Goal: Task Accomplishment & Management: Manage account settings

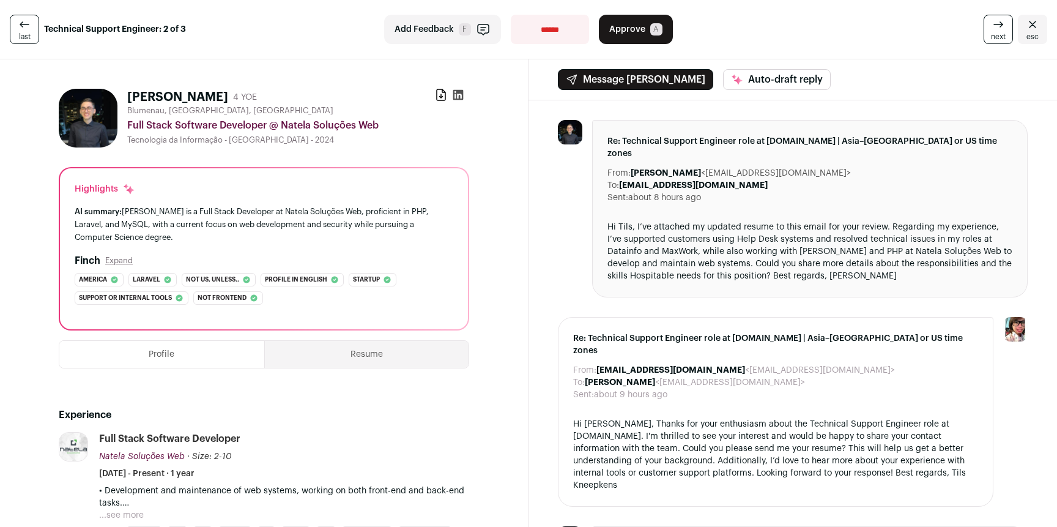
click at [1029, 24] on icon "Close" at bounding box center [1032, 24] width 7 height 7
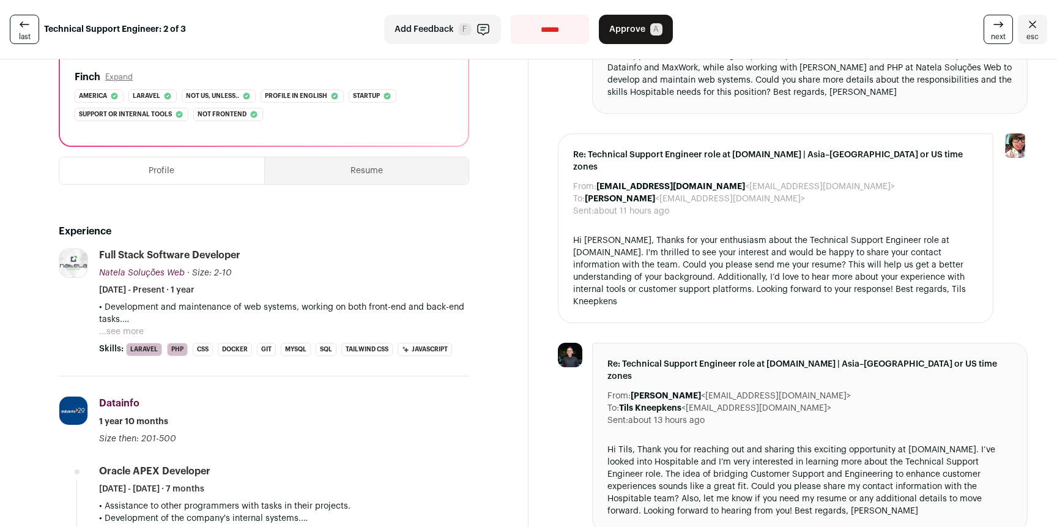
scroll to position [252, 0]
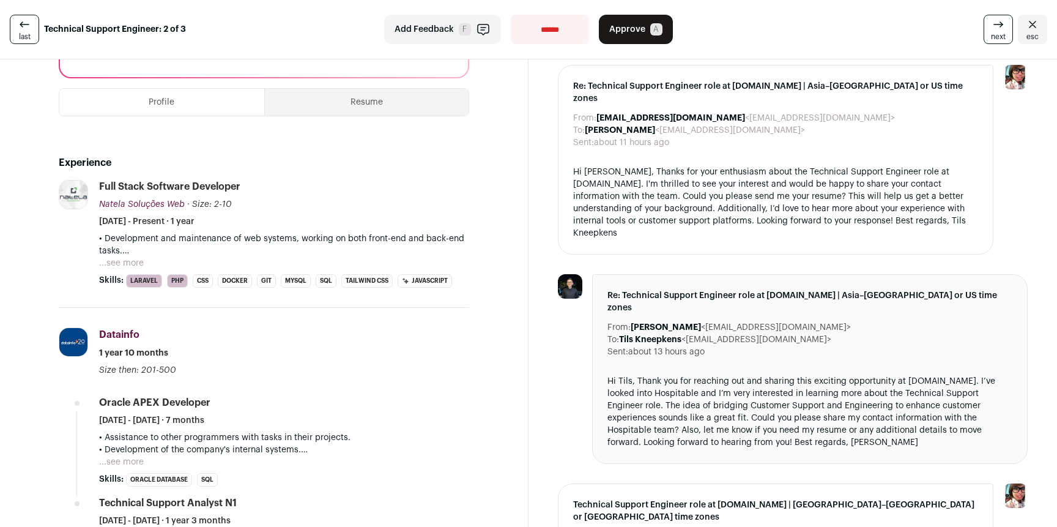
click at [115, 264] on button "...see more" at bounding box center [121, 263] width 45 height 12
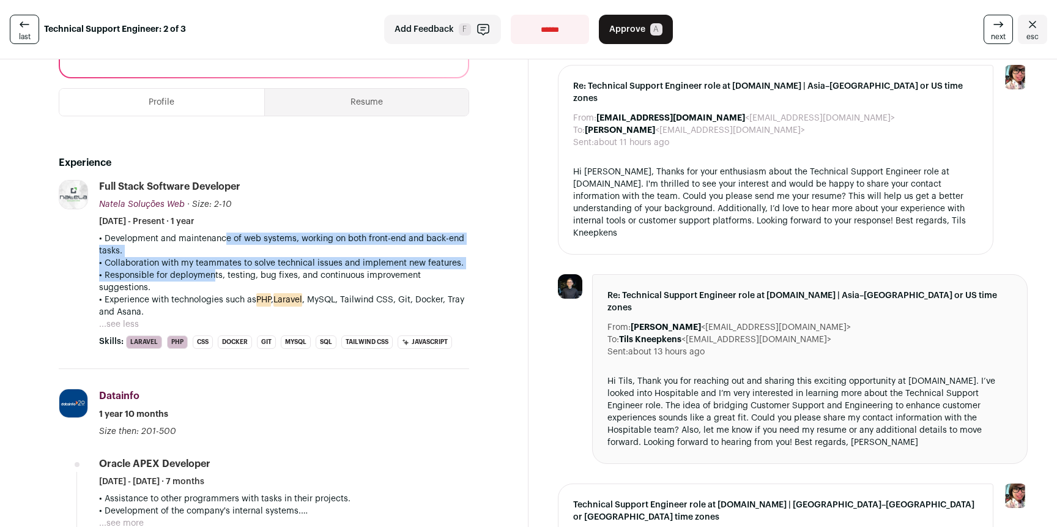
drag, startPoint x: 214, startPoint y: 236, endPoint x: 281, endPoint y: 283, distance: 82.3
click at [210, 280] on div "• Development and maintenance of web systems, working on both front-end and bac…" at bounding box center [284, 276] width 370 height 86
click at [463, 254] on p "• Development and maintenance of web systems, working on both front-end and bac…" at bounding box center [284, 245] width 370 height 24
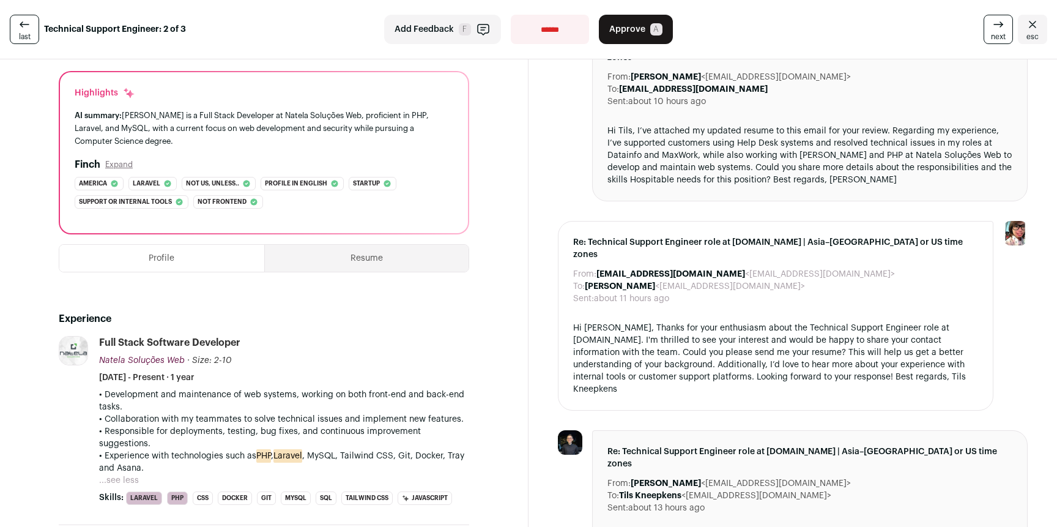
scroll to position [0, 0]
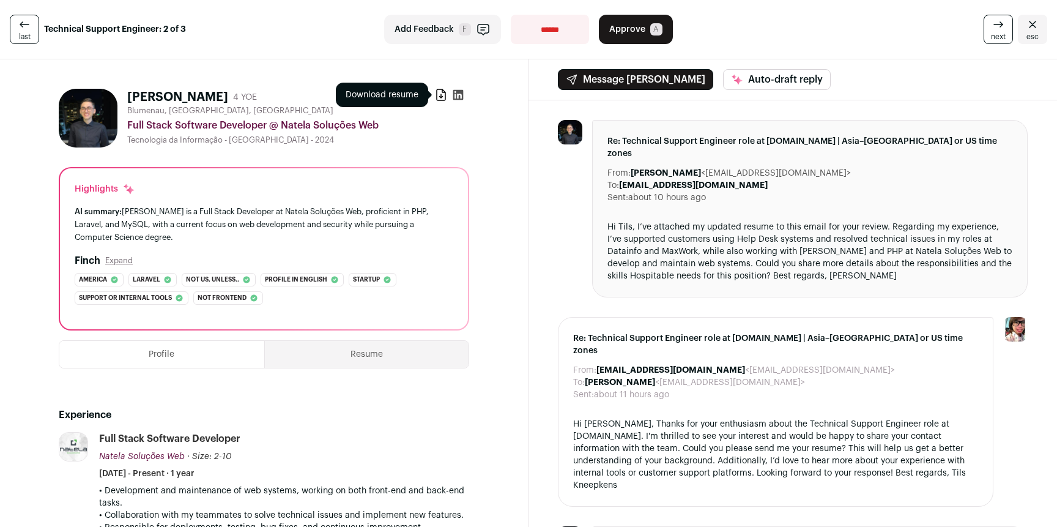
click at [435, 91] on icon at bounding box center [441, 95] width 12 height 12
click at [456, 99] on icon at bounding box center [458, 95] width 10 height 10
click at [440, 97] on icon at bounding box center [441, 95] width 12 height 12
click at [552, 33] on select "**********" at bounding box center [550, 29] width 78 height 29
select select "**********"
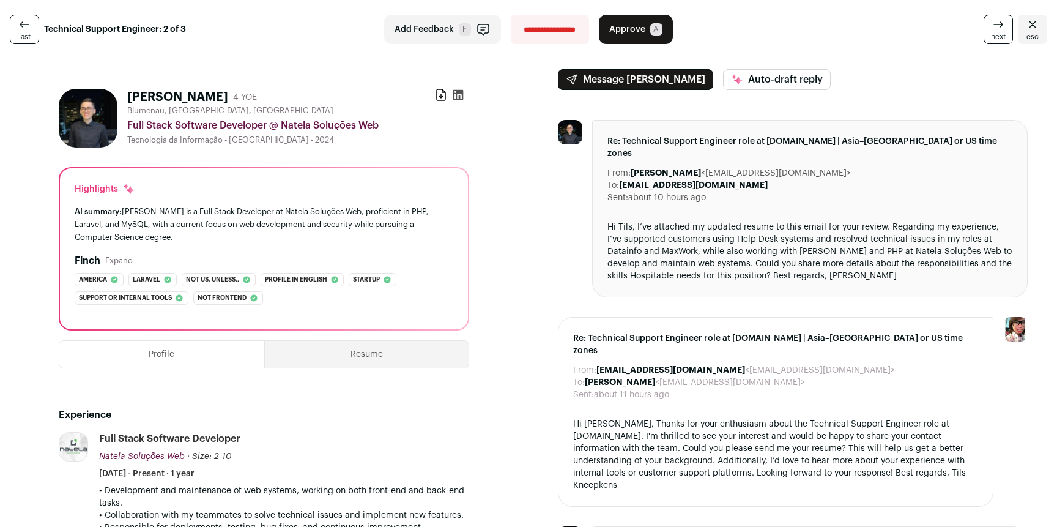
click at [511, 15] on select "**********" at bounding box center [550, 29] width 78 height 29
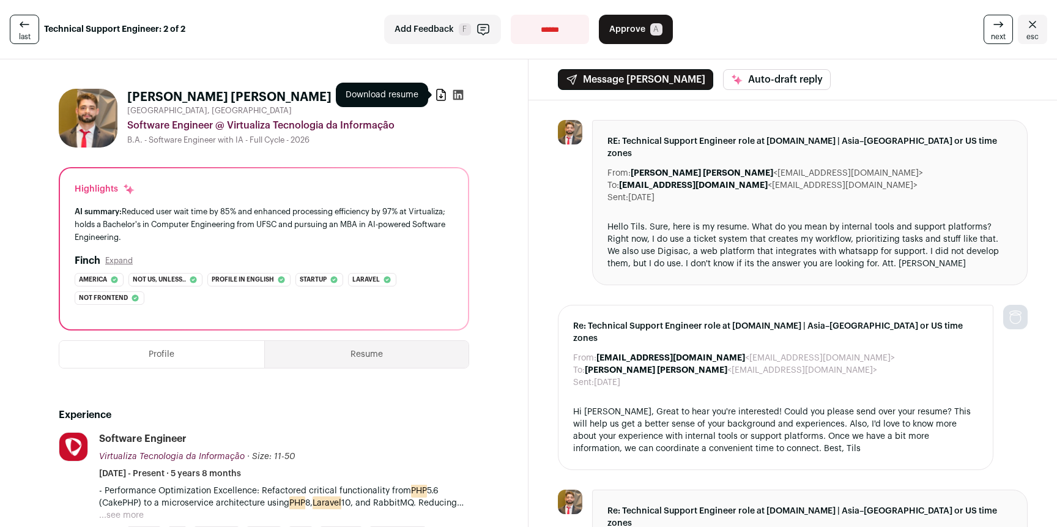
click at [435, 90] on icon at bounding box center [441, 95] width 12 height 12
click at [452, 92] on icon at bounding box center [458, 95] width 12 height 12
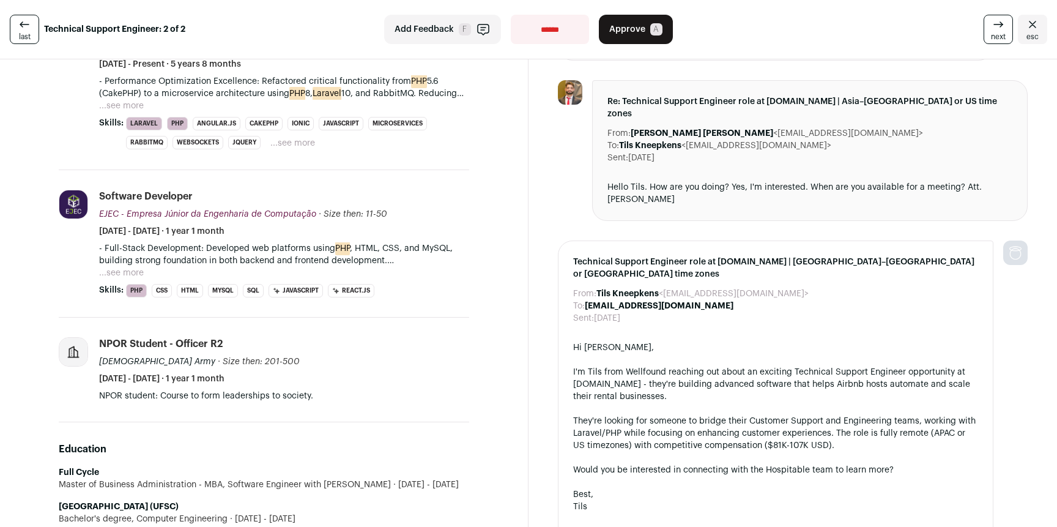
scroll to position [135, 0]
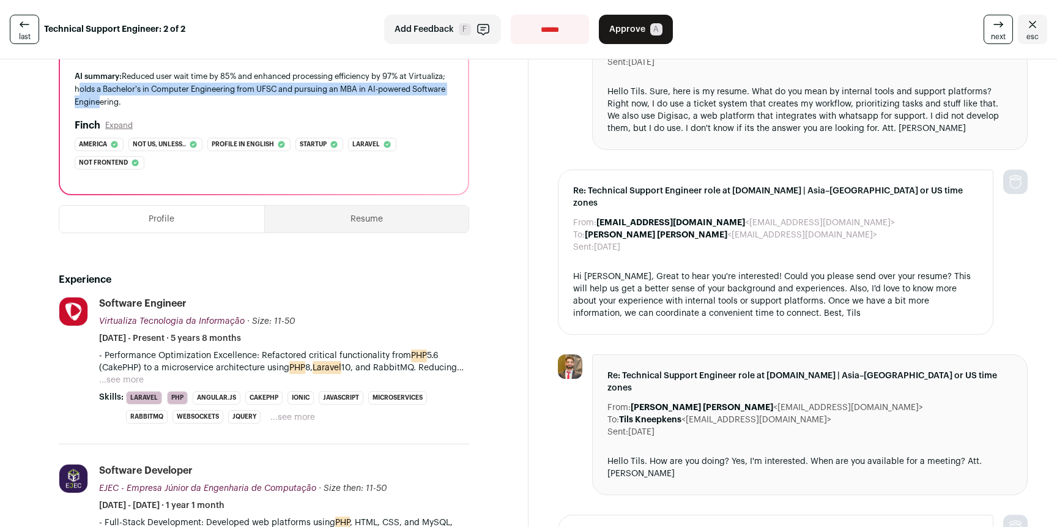
drag, startPoint x: 113, startPoint y: 90, endPoint x: 168, endPoint y: 98, distance: 55.6
click at [166, 98] on div "AI summary: Reduced user wait time by 85% and enhanced processing efficiency by…" at bounding box center [264, 89] width 379 height 39
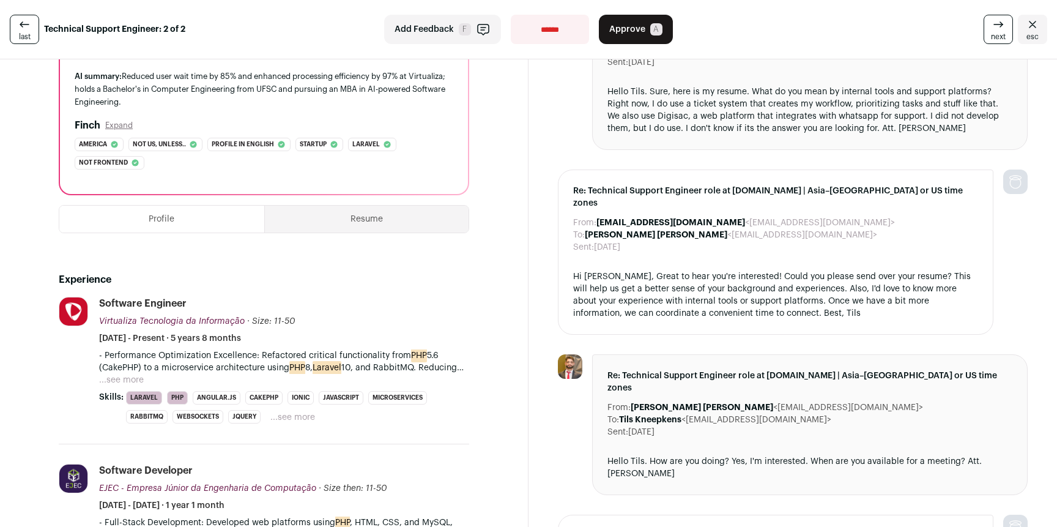
click at [168, 98] on div "AI summary: Reduced user wait time by 85% and enhanced processing efficiency by…" at bounding box center [264, 89] width 379 height 39
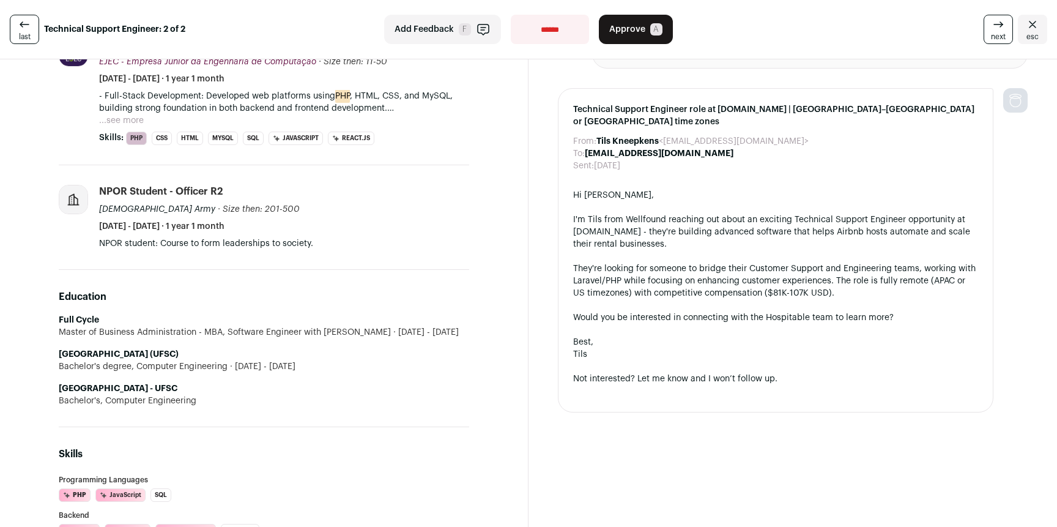
scroll to position [475, 0]
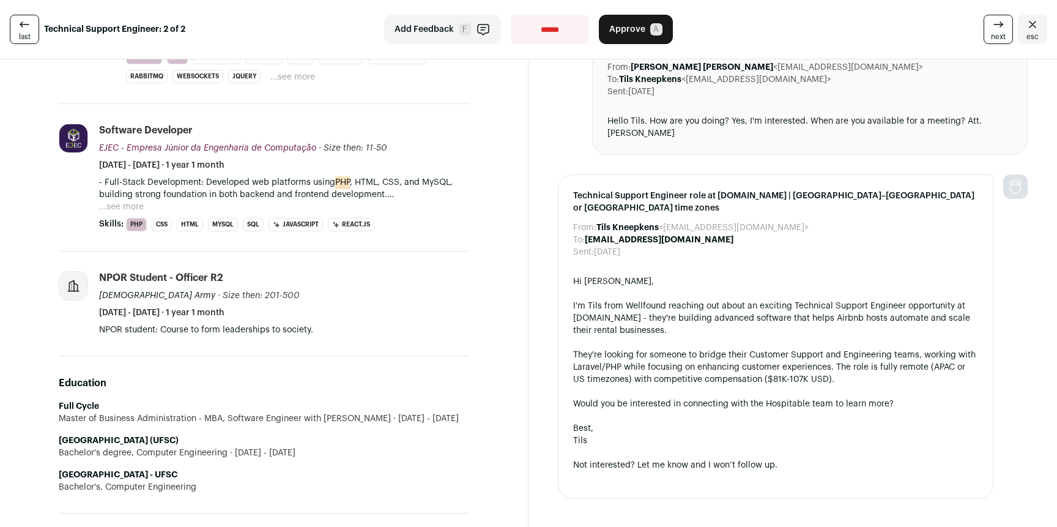
click at [120, 210] on button "...see more" at bounding box center [121, 207] width 45 height 12
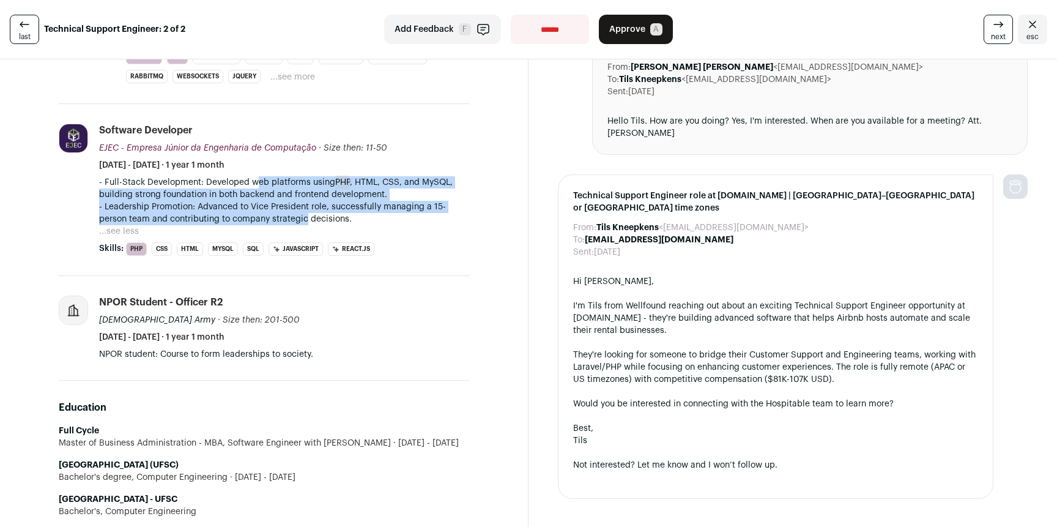
drag, startPoint x: 251, startPoint y: 187, endPoint x: 312, endPoint y: 221, distance: 69.6
click at [308, 220] on div "- Full-Stack Development: Developed web platforms using PHP , HTML, CSS, and My…" at bounding box center [284, 200] width 370 height 49
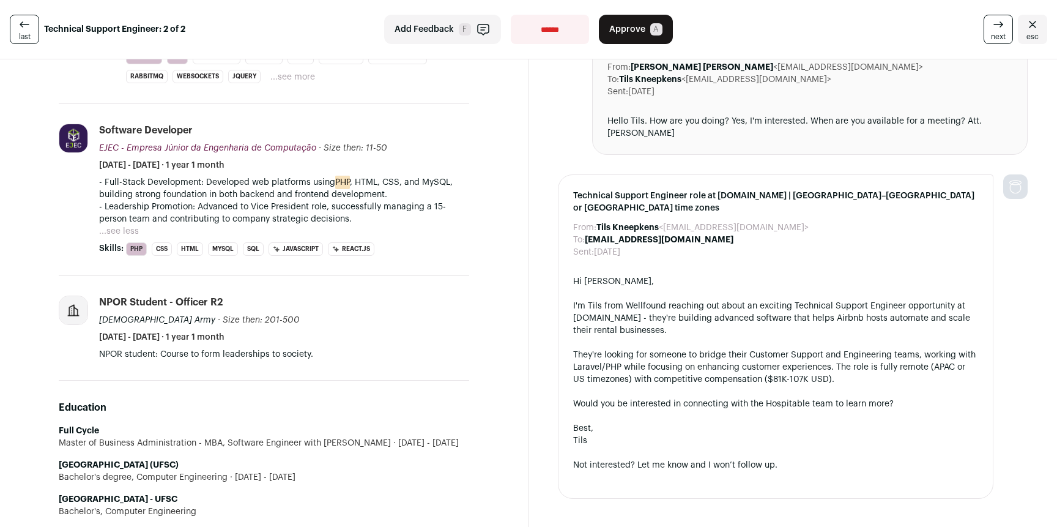
click at [316, 222] on p "- Leadership Promotion: Advanced to Vice President role, successfully managing …" at bounding box center [284, 213] width 370 height 24
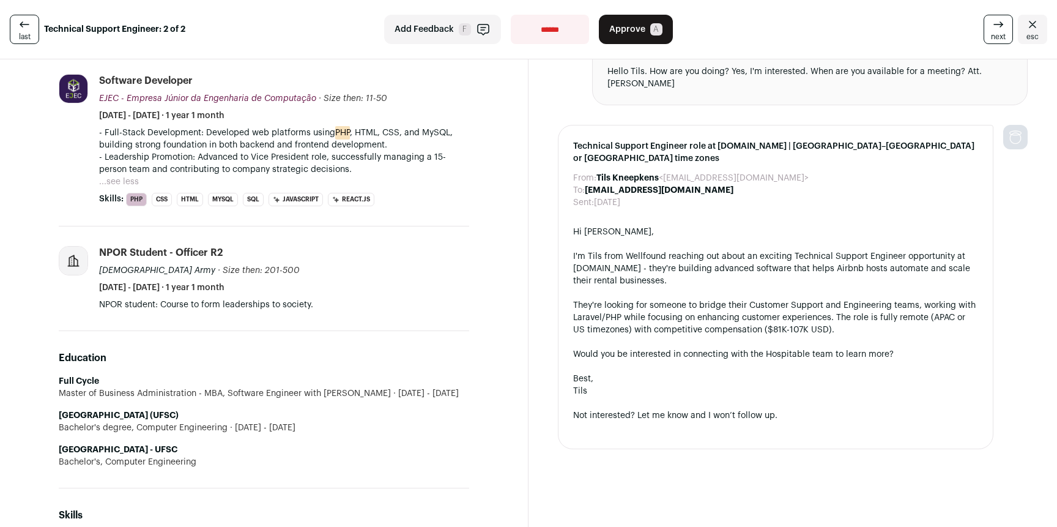
scroll to position [320, 0]
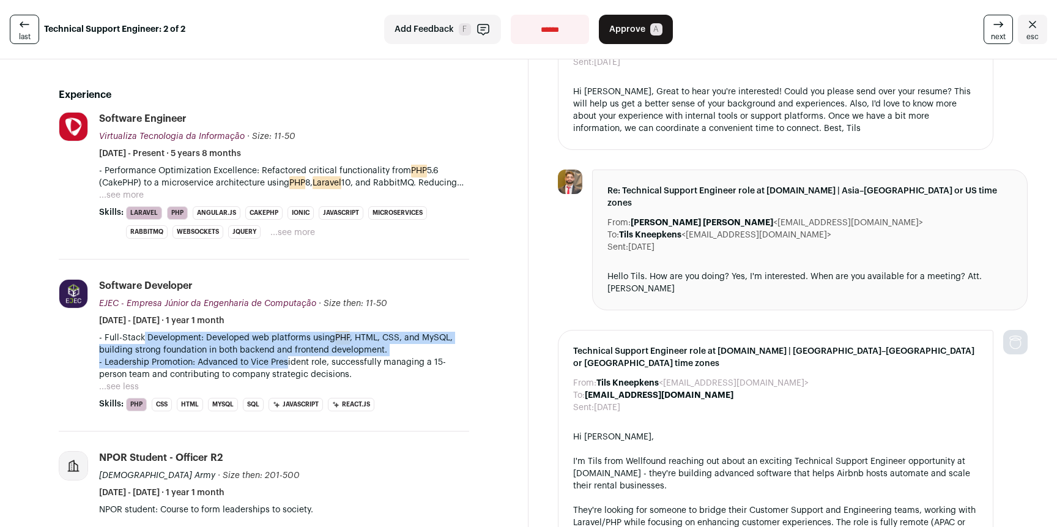
drag, startPoint x: 142, startPoint y: 338, endPoint x: 292, endPoint y: 362, distance: 152.4
click at [292, 362] on div "- Full-Stack Development: Developed web platforms using PHP , HTML, CSS, and My…" at bounding box center [284, 356] width 370 height 49
click at [293, 363] on p "- Leadership Promotion: Advanced to Vice President role, successfully managing …" at bounding box center [284, 368] width 370 height 24
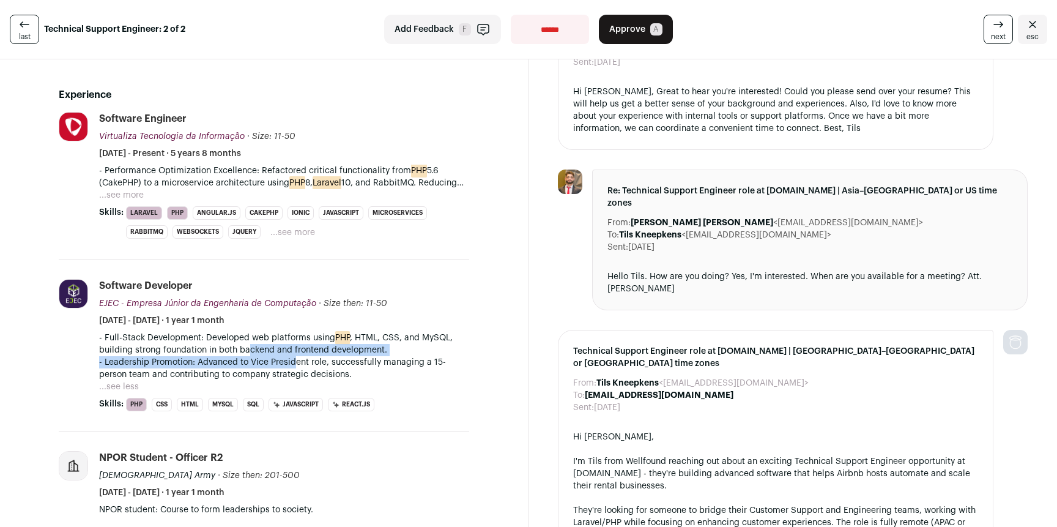
drag, startPoint x: 271, startPoint y: 354, endPoint x: 247, endPoint y: 344, distance: 26.4
click at [249, 345] on div "- Full-Stack Development: Developed web platforms using PHP , HTML, CSS, and My…" at bounding box center [284, 356] width 370 height 49
drag, startPoint x: 247, startPoint y: 344, endPoint x: 231, endPoint y: 345, distance: 16.0
click at [247, 344] on p "- Full-Stack Development: Developed web platforms using PHP , HTML, CSS, and My…" at bounding box center [284, 344] width 370 height 24
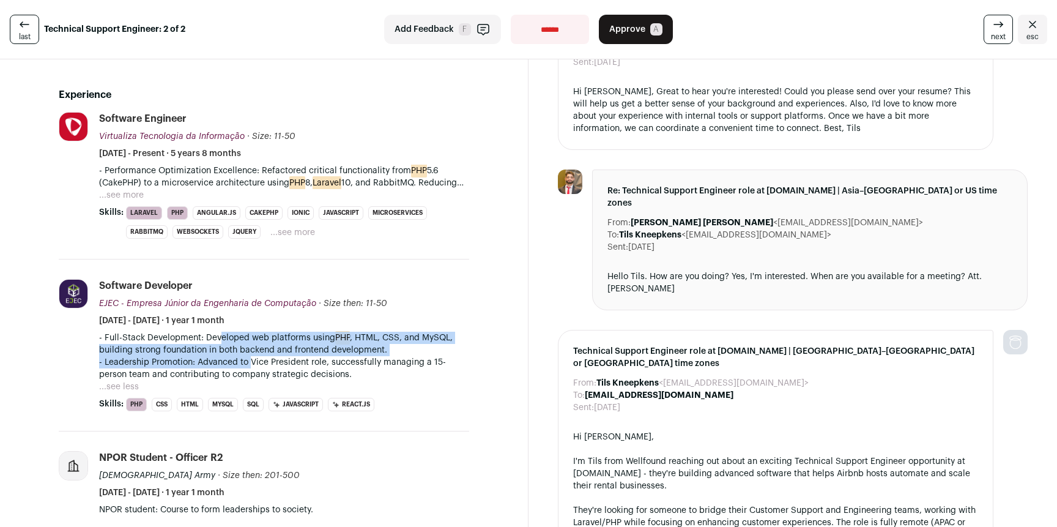
drag, startPoint x: 219, startPoint y: 343, endPoint x: 264, endPoint y: 368, distance: 50.9
click at [250, 362] on div "- Full-Stack Development: Developed web platforms using PHP , HTML, CSS, and My…" at bounding box center [284, 356] width 370 height 49
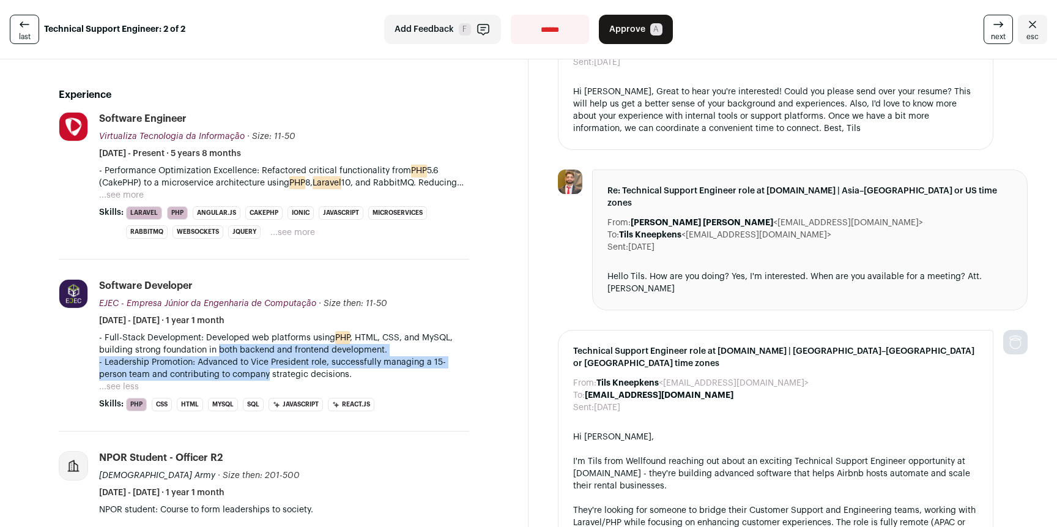
drag, startPoint x: 269, startPoint y: 369, endPoint x: 215, endPoint y: 345, distance: 59.1
click at [217, 345] on div "- Full-Stack Development: Developed web platforms using PHP , HTML, CSS, and My…" at bounding box center [284, 356] width 370 height 49
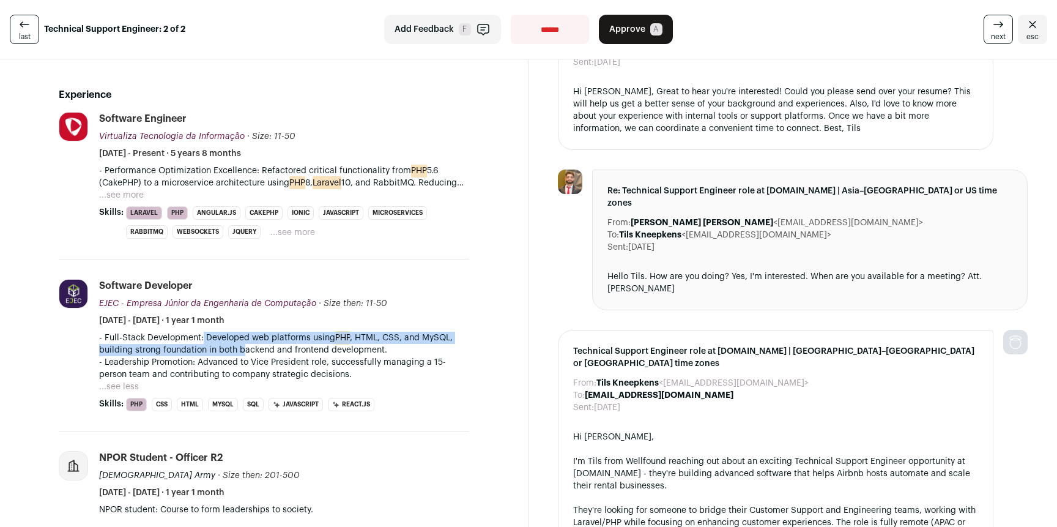
drag, startPoint x: 199, startPoint y: 337, endPoint x: 257, endPoint y: 353, distance: 59.8
click at [254, 353] on p "- Full-Stack Development: Developed web platforms using PHP , HTML, CSS, and My…" at bounding box center [284, 344] width 370 height 24
drag, startPoint x: 286, startPoint y: 357, endPoint x: 222, endPoint y: 338, distance: 66.2
click at [222, 338] on div "- Full-Stack Development: Developed web platforms using PHP , HTML, CSS, and My…" at bounding box center [284, 356] width 370 height 49
click at [223, 342] on p "- Full-Stack Development: Developed web platforms using PHP , HTML, CSS, and My…" at bounding box center [284, 344] width 370 height 24
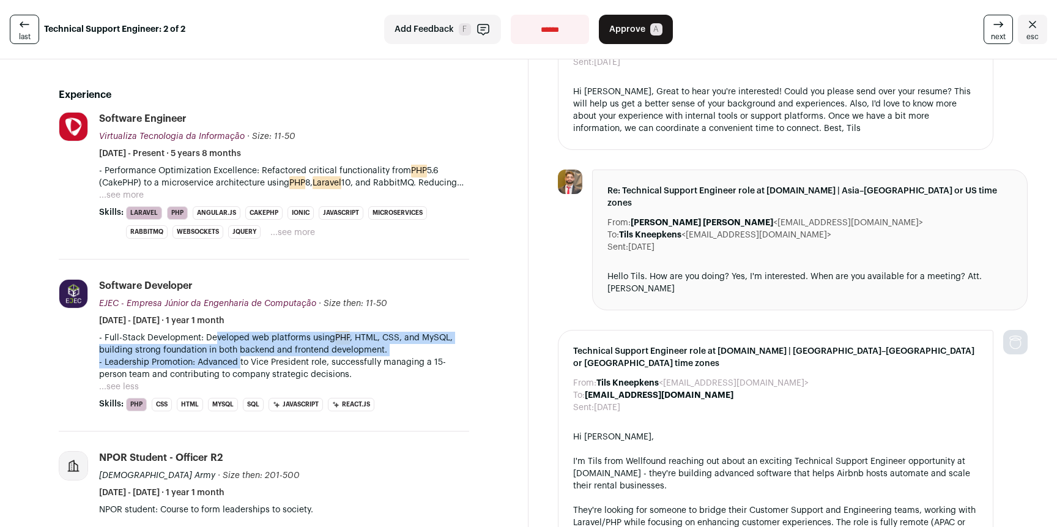
drag, startPoint x: 209, startPoint y: 342, endPoint x: 272, endPoint y: 374, distance: 70.3
click at [254, 370] on div "- Full-Stack Development: Developed web platforms using PHP , HTML, CSS, and My…" at bounding box center [284, 356] width 370 height 49
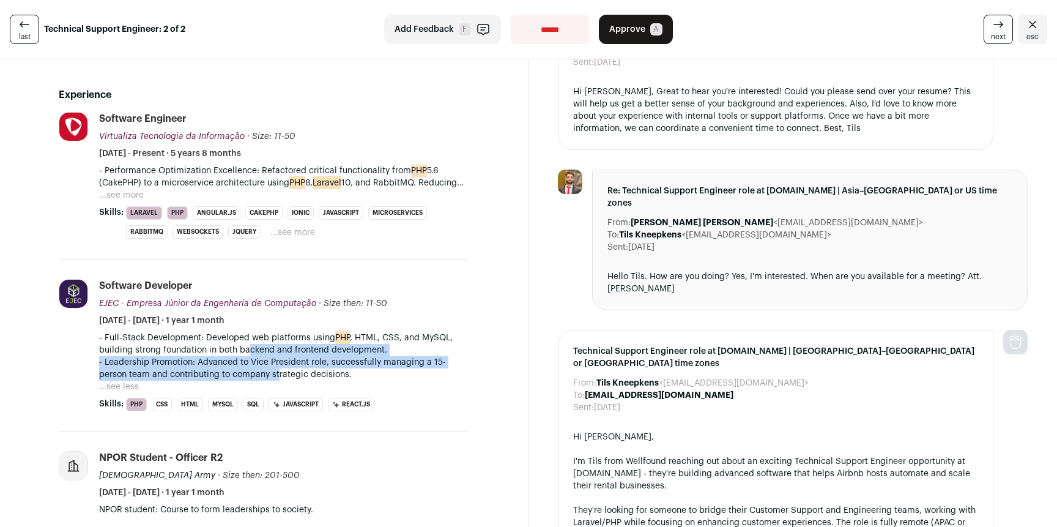
drag, startPoint x: 275, startPoint y: 370, endPoint x: 248, endPoint y: 347, distance: 36.0
click at [248, 347] on div "- Full-Stack Development: Developed web platforms using PHP , HTML, CSS, and My…" at bounding box center [284, 356] width 370 height 49
click at [248, 347] on p "- Full-Stack Development: Developed web platforms using PHP , HTML, CSS, and My…" at bounding box center [284, 344] width 370 height 24
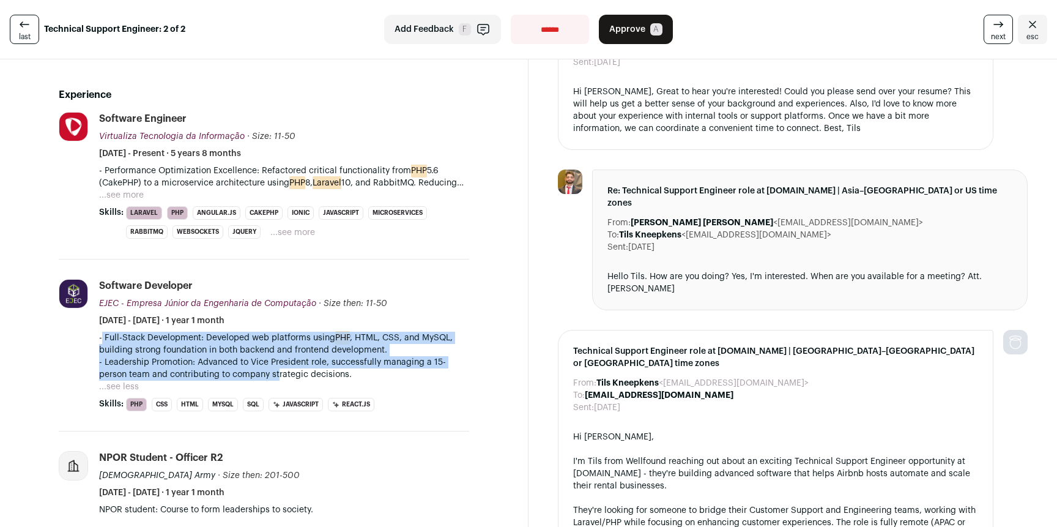
drag, startPoint x: 199, startPoint y: 341, endPoint x: 288, endPoint y: 372, distance: 93.3
click at [280, 371] on li "Software Developer EJEC - Empresa Júnior da Engenharia de Computação EJEC - Emp…" at bounding box center [284, 345] width 370 height 132
drag, startPoint x: 290, startPoint y: 372, endPoint x: 239, endPoint y: 335, distance: 62.7
click at [239, 335] on div "- Full-Stack Development: Developed web platforms using PHP , HTML, CSS, and My…" at bounding box center [284, 356] width 370 height 49
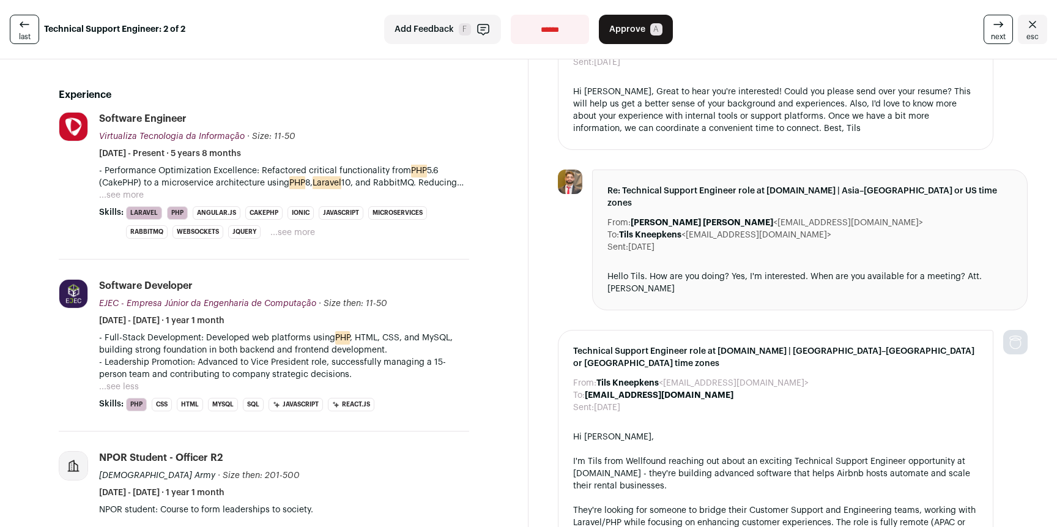
drag, startPoint x: 239, startPoint y: 335, endPoint x: 505, endPoint y: 302, distance: 267.6
click at [246, 337] on p "- Full-Stack Development: Developed web platforms using PHP , HTML, CSS, and My…" at bounding box center [284, 344] width 370 height 24
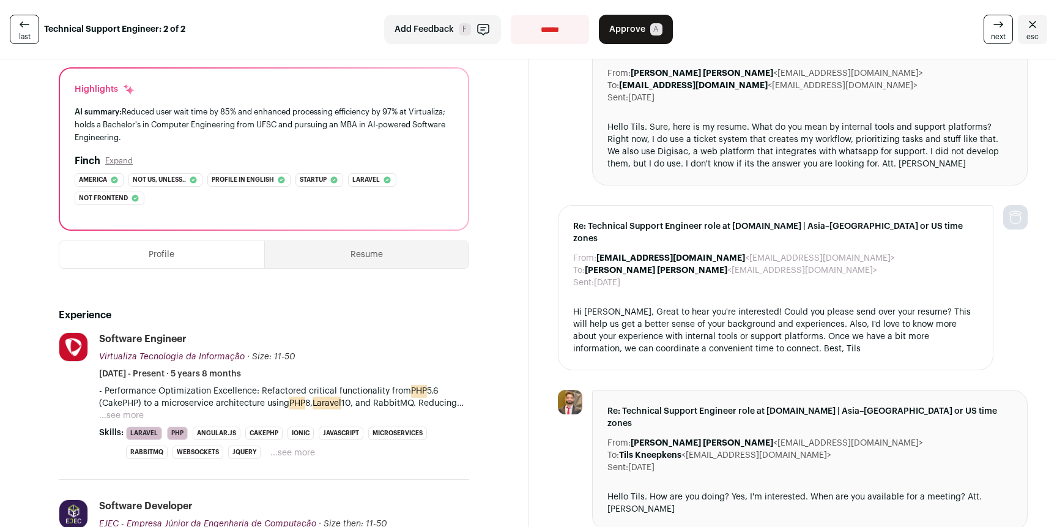
scroll to position [0, 0]
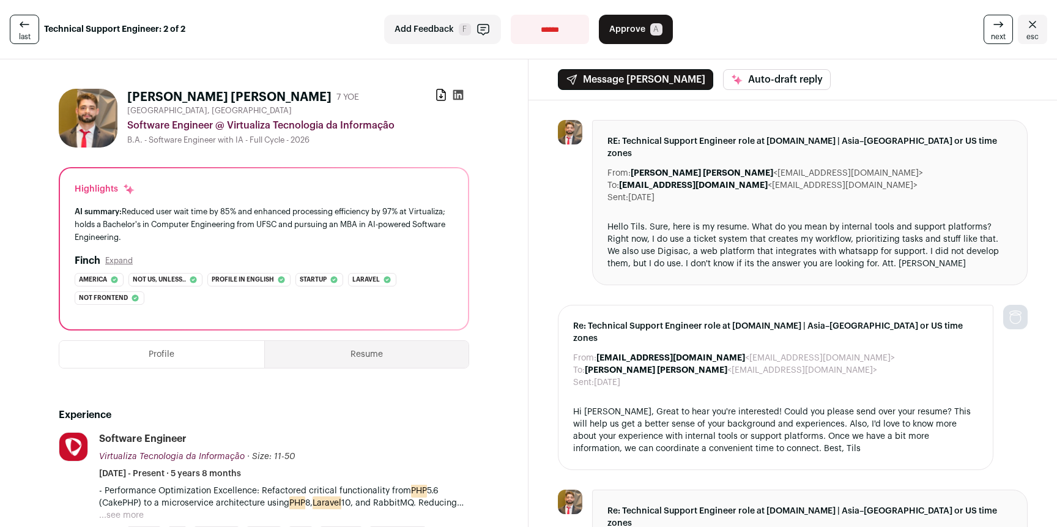
click at [546, 34] on select "**********" at bounding box center [550, 29] width 78 height 29
select select "**********"
click at [511, 15] on select "**********" at bounding box center [550, 29] width 78 height 29
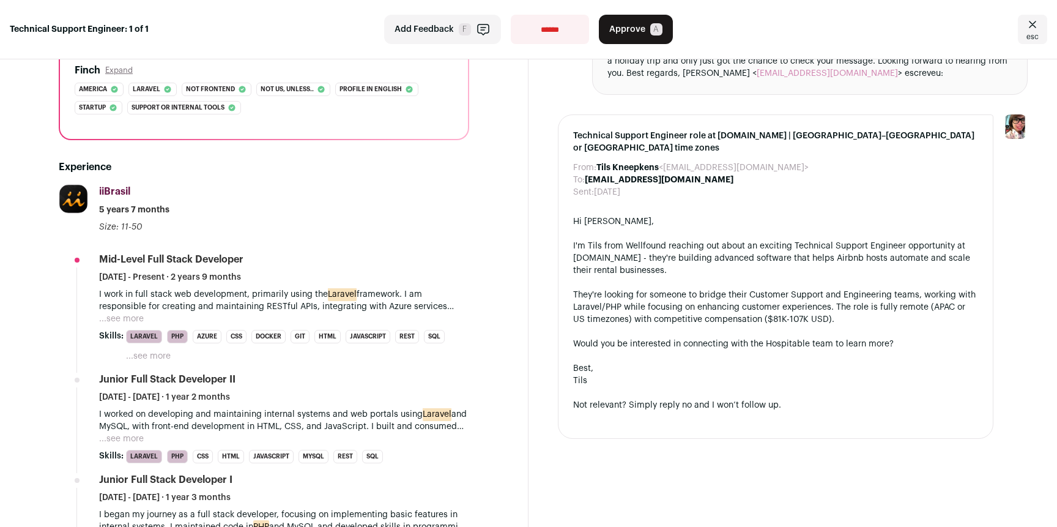
scroll to position [219, 0]
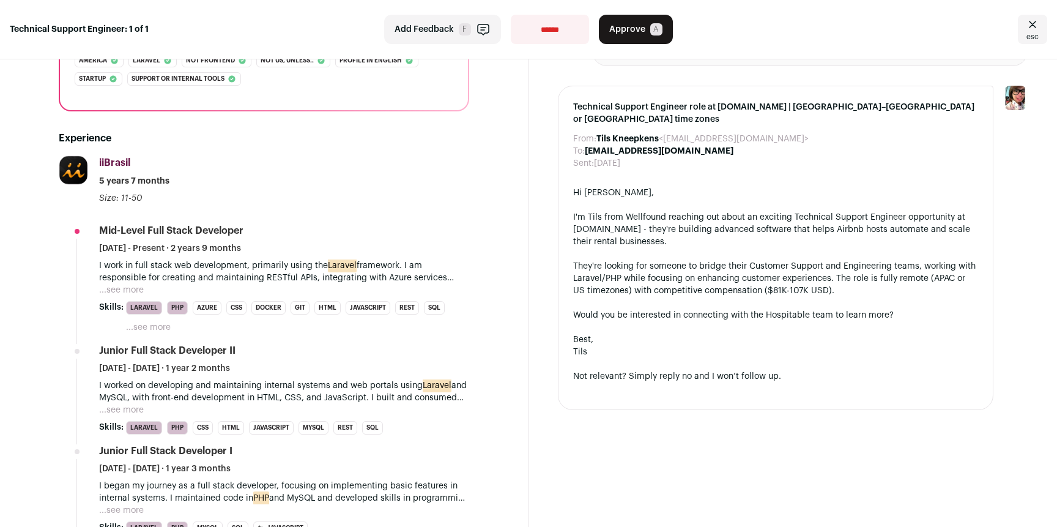
click at [126, 294] on button "...see more" at bounding box center [121, 290] width 45 height 12
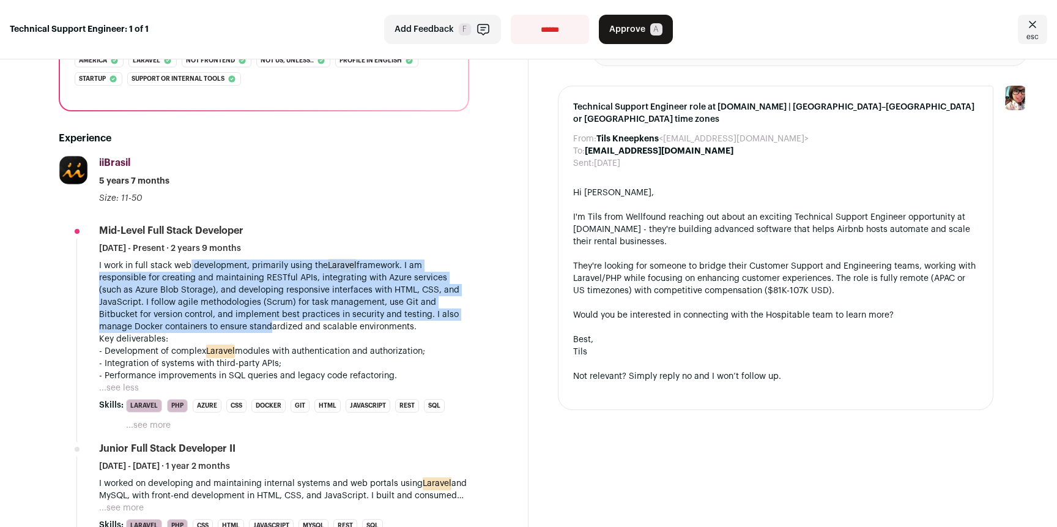
drag, startPoint x: 190, startPoint y: 270, endPoint x: 275, endPoint y: 327, distance: 102.0
click at [272, 327] on p "I work in full stack web development, primarily using the Laravel framework. I …" at bounding box center [284, 295] width 370 height 73
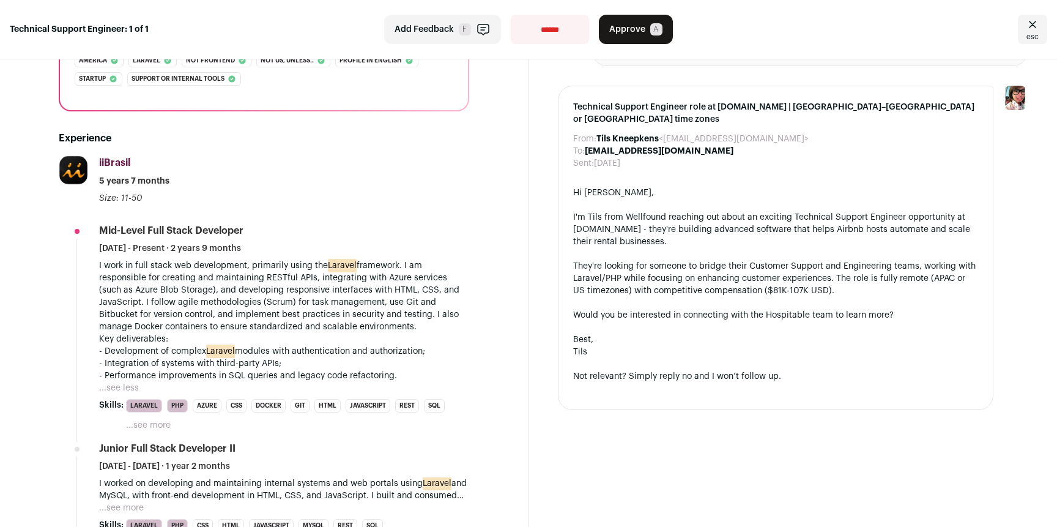
click at [275, 327] on p "I work in full stack web development, primarily using the Laravel framework. I …" at bounding box center [284, 295] width 370 height 73
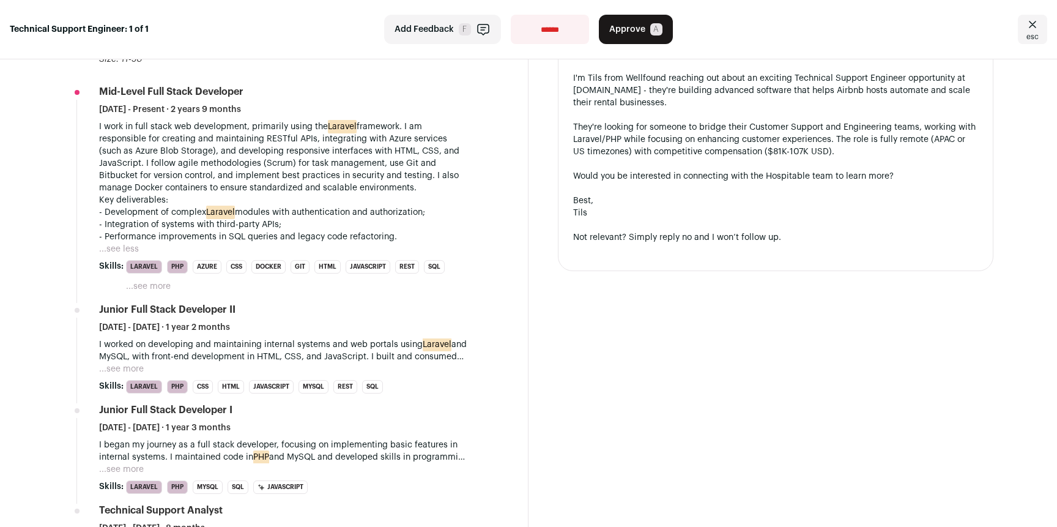
scroll to position [357, 0]
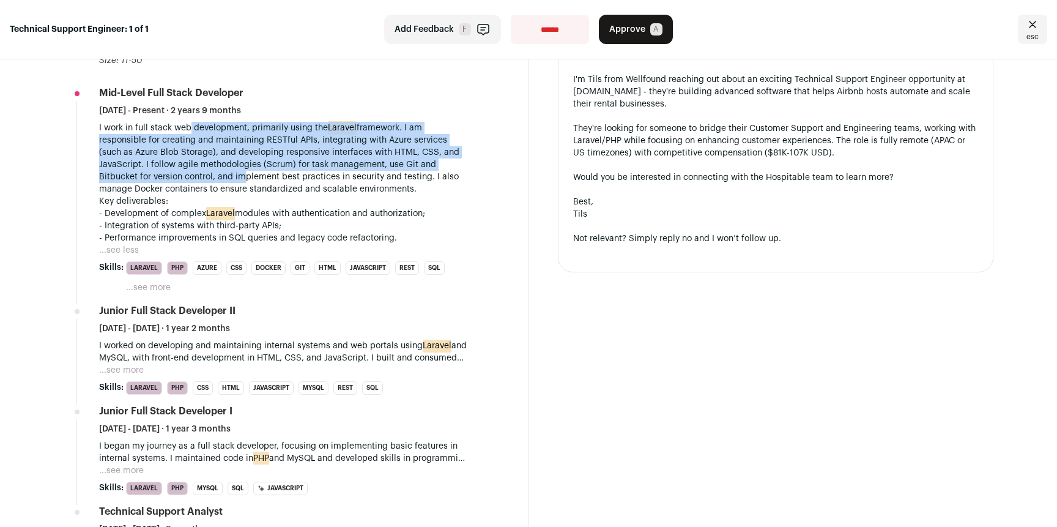
drag, startPoint x: 198, startPoint y: 146, endPoint x: 248, endPoint y: 177, distance: 58.8
click at [240, 174] on p "I work in full stack web development, primarily using the Laravel framework. I …" at bounding box center [284, 158] width 370 height 73
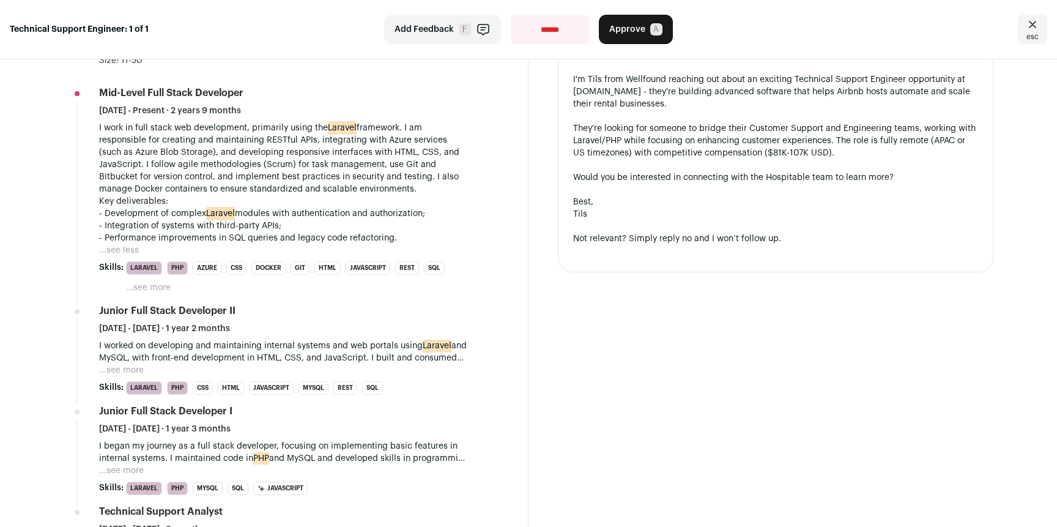
drag, startPoint x: 248, startPoint y: 177, endPoint x: 255, endPoint y: 183, distance: 9.1
click at [248, 177] on p "I work in full stack web development, primarily using the Laravel framework. I …" at bounding box center [284, 158] width 370 height 73
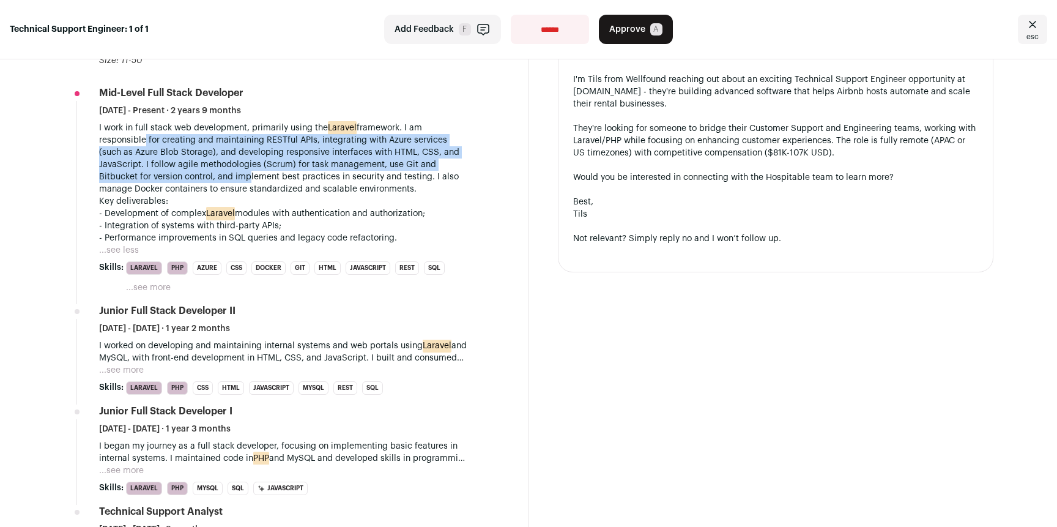
drag, startPoint x: 245, startPoint y: 177, endPoint x: 141, endPoint y: 143, distance: 108.9
click at [141, 143] on p "I work in full stack web development, primarily using the Laravel framework. I …" at bounding box center [284, 158] width 370 height 73
drag, startPoint x: 116, startPoint y: 141, endPoint x: 203, endPoint y: 181, distance: 95.9
click at [203, 181] on p "I work in full stack web development, primarily using the Laravel framework. I …" at bounding box center [284, 158] width 370 height 73
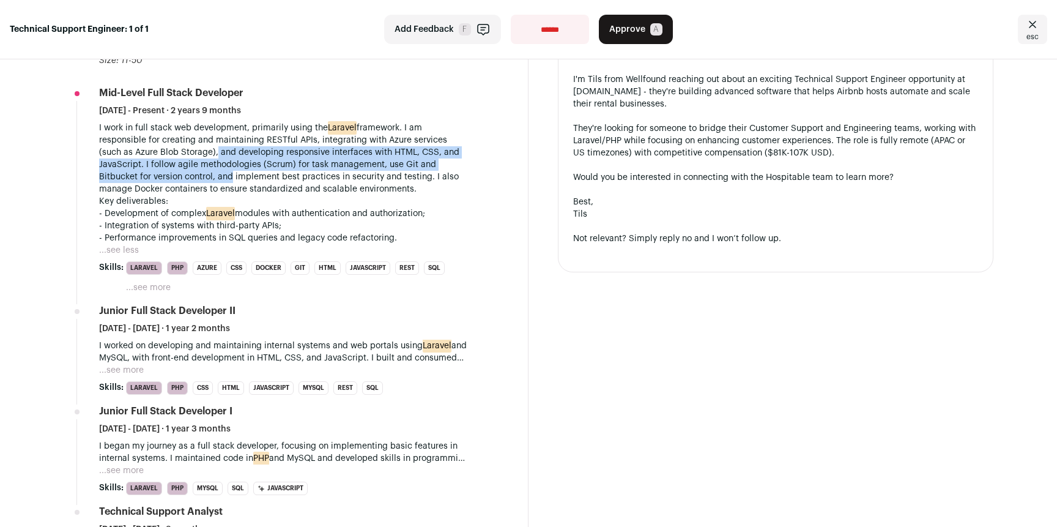
drag, startPoint x: 226, startPoint y: 183, endPoint x: 214, endPoint y: 157, distance: 29.3
click at [214, 157] on p "I work in full stack web development, primarily using the Laravel framework. I …" at bounding box center [284, 158] width 370 height 73
drag, startPoint x: 105, startPoint y: 154, endPoint x: 312, endPoint y: 177, distance: 208.1
click at [291, 176] on p "I work in full stack web development, primarily using the Laravel framework. I …" at bounding box center [284, 158] width 370 height 73
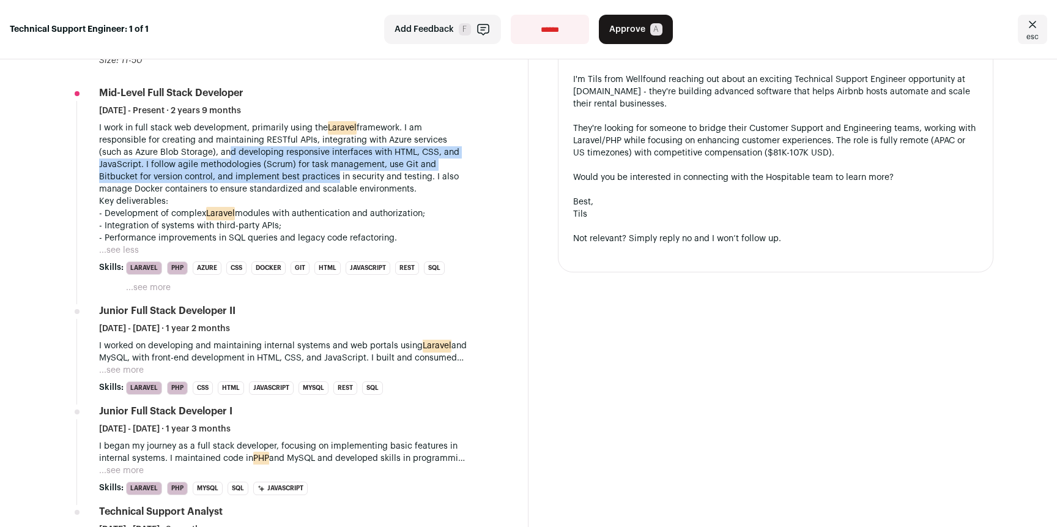
drag, startPoint x: 329, startPoint y: 177, endPoint x: 224, endPoint y: 158, distance: 106.5
click at [224, 158] on p "I work in full stack web development, primarily using the Laravel framework. I …" at bounding box center [284, 158] width 370 height 73
drag, startPoint x: 212, startPoint y: 155, endPoint x: 358, endPoint y: 171, distance: 147.0
click at [358, 171] on p "I work in full stack web development, primarily using the Laravel framework. I …" at bounding box center [284, 158] width 370 height 73
click at [306, 159] on p "I work in full stack web development, primarily using the Laravel framework. I …" at bounding box center [284, 158] width 370 height 73
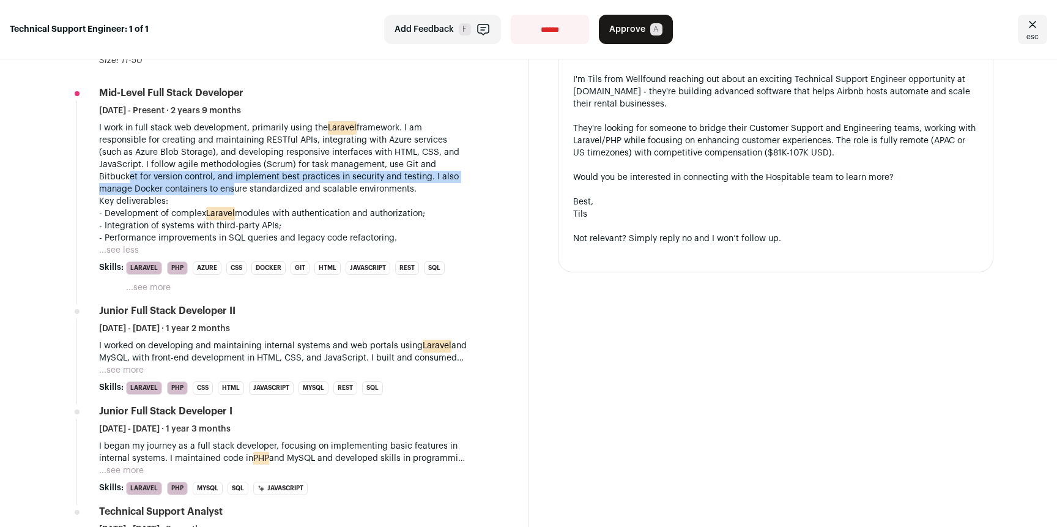
drag, startPoint x: 123, startPoint y: 175, endPoint x: 266, endPoint y: 192, distance: 143.5
click at [248, 192] on p "I work in full stack web development, primarily using the Laravel framework. I …" at bounding box center [284, 158] width 370 height 73
drag, startPoint x: 265, startPoint y: 178, endPoint x: 259, endPoint y: 167, distance: 12.3
click at [259, 167] on p "I work in full stack web development, primarily using the Laravel framework. I …" at bounding box center [284, 158] width 370 height 73
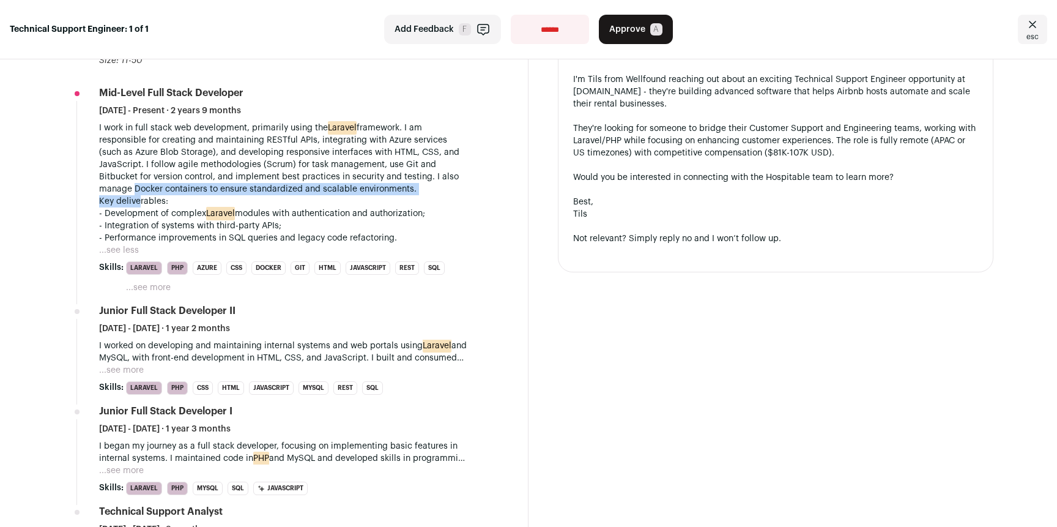
drag, startPoint x: 129, startPoint y: 185, endPoint x: 148, endPoint y: 198, distance: 22.9
click at [141, 196] on div "I work in full stack web development, primarily using the Laravel framework. I …" at bounding box center [284, 183] width 370 height 122
drag, startPoint x: 155, startPoint y: 199, endPoint x: 135, endPoint y: 184, distance: 24.8
click at [136, 184] on div "I work in full stack web development, primarily using the Laravel framework. I …" at bounding box center [284, 183] width 370 height 122
drag, startPoint x: 135, startPoint y: 184, endPoint x: 264, endPoint y: 187, distance: 128.5
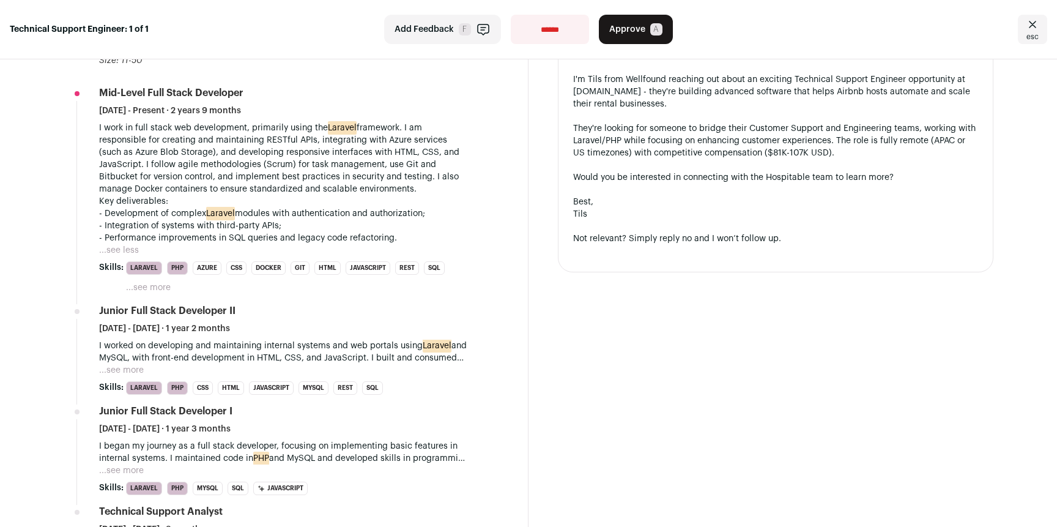
click at [136, 184] on p "I work in full stack web development, primarily using the Laravel framework. I …" at bounding box center [284, 158] width 370 height 73
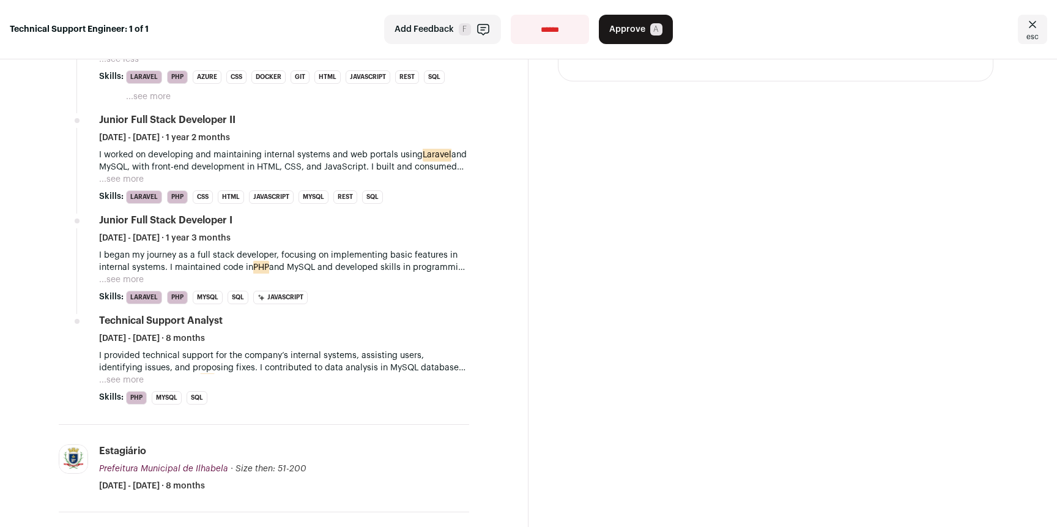
scroll to position [590, 0]
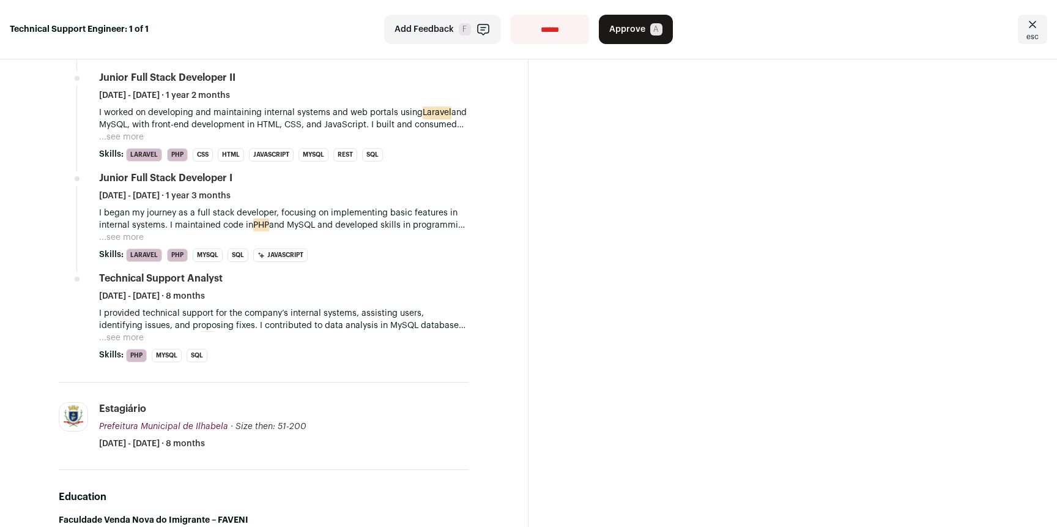
click at [126, 137] on button "...see more" at bounding box center [121, 137] width 45 height 12
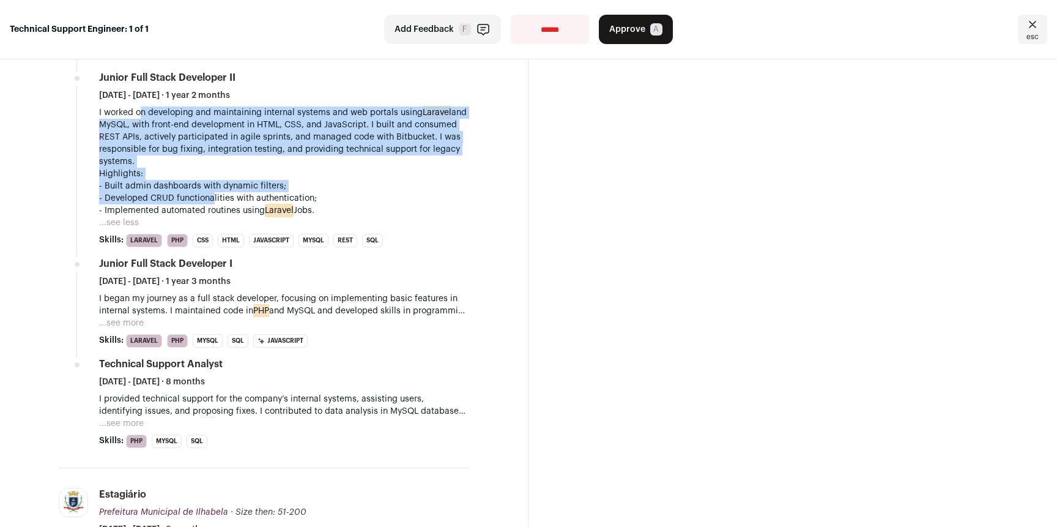
drag, startPoint x: 152, startPoint y: 130, endPoint x: 233, endPoint y: 203, distance: 108.8
click at [215, 194] on div "I worked on developing and maintaining internal systems and web portals using L…" at bounding box center [284, 161] width 370 height 110
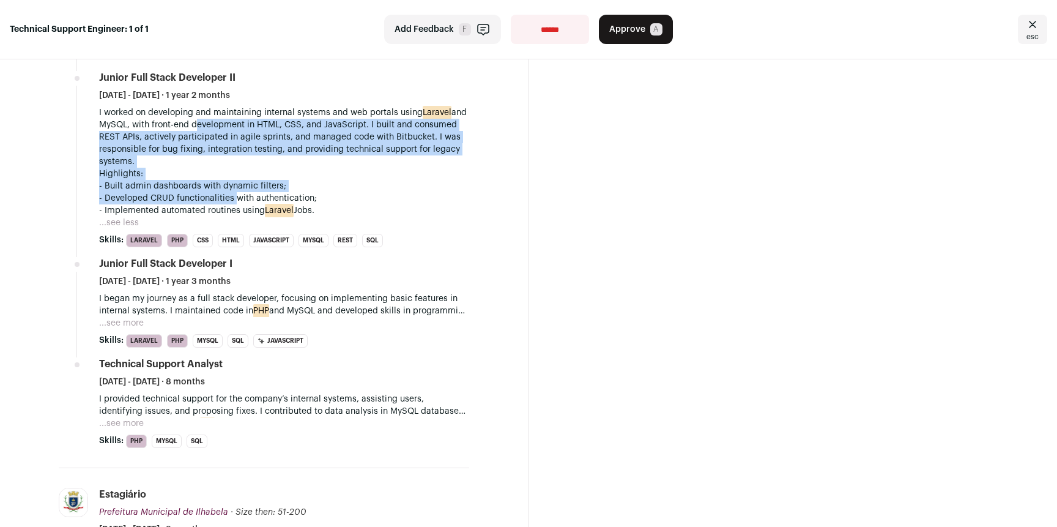
drag, startPoint x: 233, startPoint y: 203, endPoint x: 209, endPoint y: 131, distance: 75.5
click at [209, 131] on div "I worked on developing and maintaining internal systems and web portals using L…" at bounding box center [284, 161] width 370 height 110
click at [209, 131] on p "I worked on developing and maintaining internal systems and web portals using L…" at bounding box center [284, 136] width 370 height 61
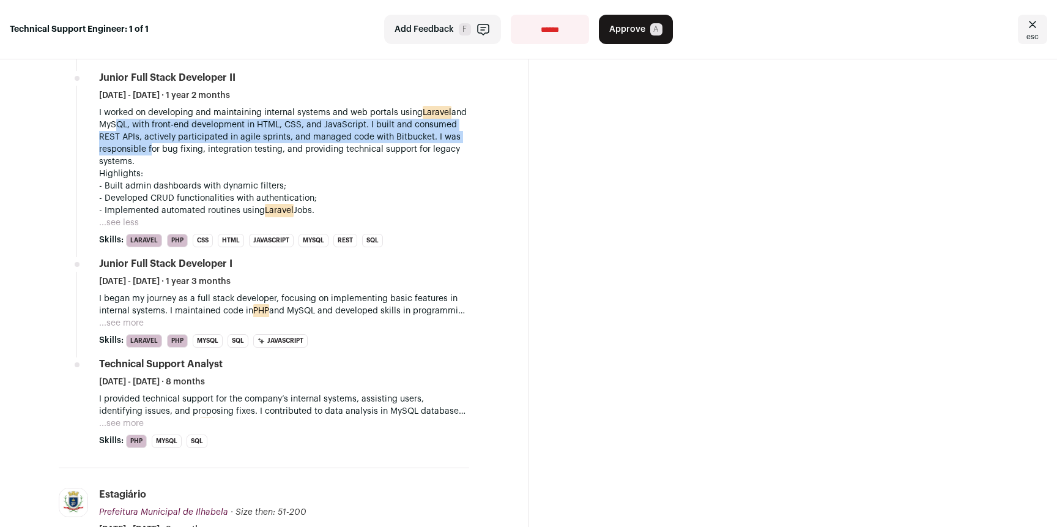
drag, startPoint x: 129, startPoint y: 121, endPoint x: 212, endPoint y: 152, distance: 89.2
click at [212, 152] on p "I worked on developing and maintaining internal systems and web portals using L…" at bounding box center [284, 136] width 370 height 61
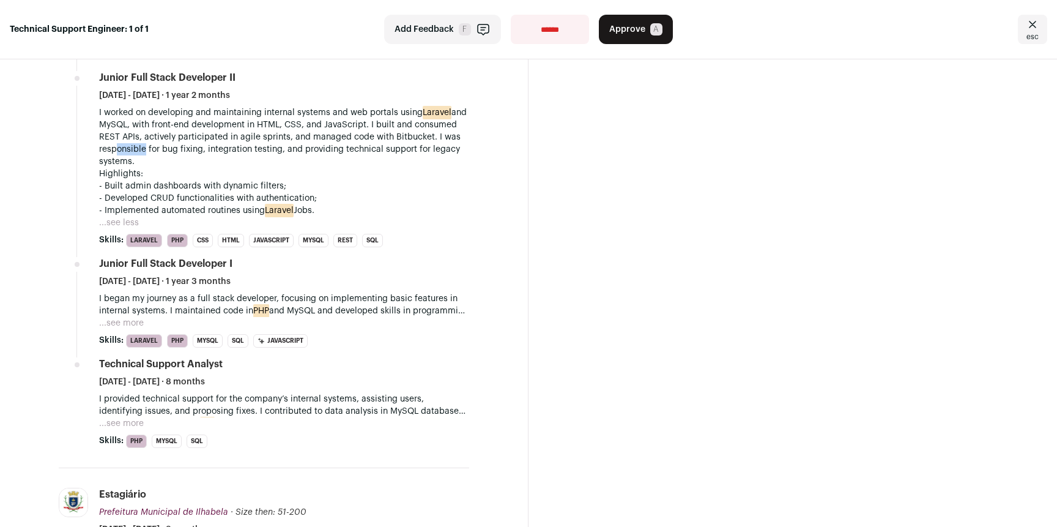
click at [179, 150] on p "I worked on developing and maintaining internal systems and web portals using L…" at bounding box center [284, 136] width 370 height 61
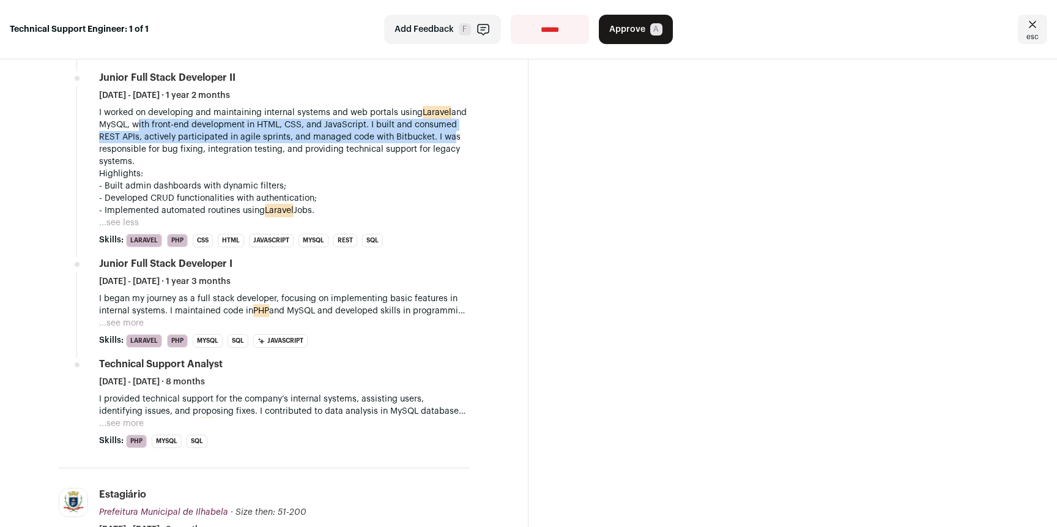
drag, startPoint x: 152, startPoint y: 153, endPoint x: 146, endPoint y: 122, distance: 31.7
click at [150, 128] on p "I worked on developing and maintaining internal systems and web portals using L…" at bounding box center [284, 136] width 370 height 61
drag, startPoint x: 146, startPoint y: 123, endPoint x: 150, endPoint y: 157, distance: 33.9
click at [150, 157] on p "I worked on developing and maintaining internal systems and web portals using L…" at bounding box center [284, 136] width 370 height 61
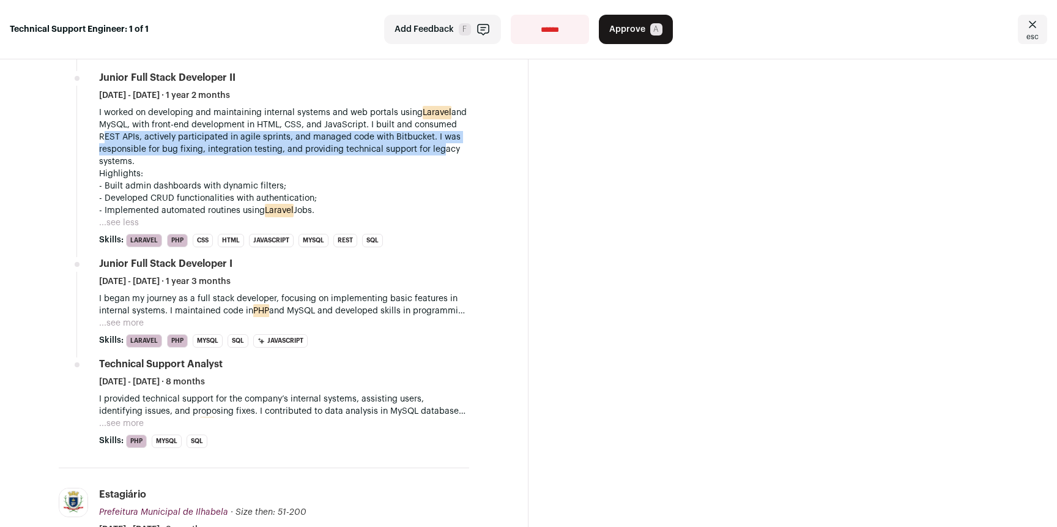
drag, startPoint x: 151, startPoint y: 166, endPoint x: 144, endPoint y: 132, distance: 34.9
click at [144, 132] on p "I worked on developing and maintaining internal systems and web portals using L…" at bounding box center [284, 136] width 370 height 61
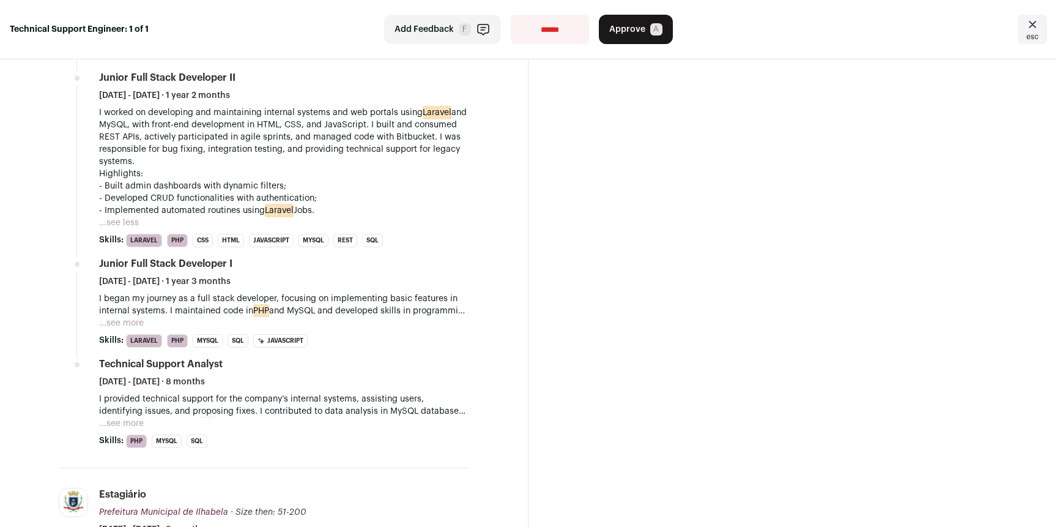
drag, startPoint x: 144, startPoint y: 132, endPoint x: 417, endPoint y: 154, distance: 273.8
click at [152, 133] on p "I worked on developing and maintaining internal systems and web portals using L…" at bounding box center [284, 136] width 370 height 61
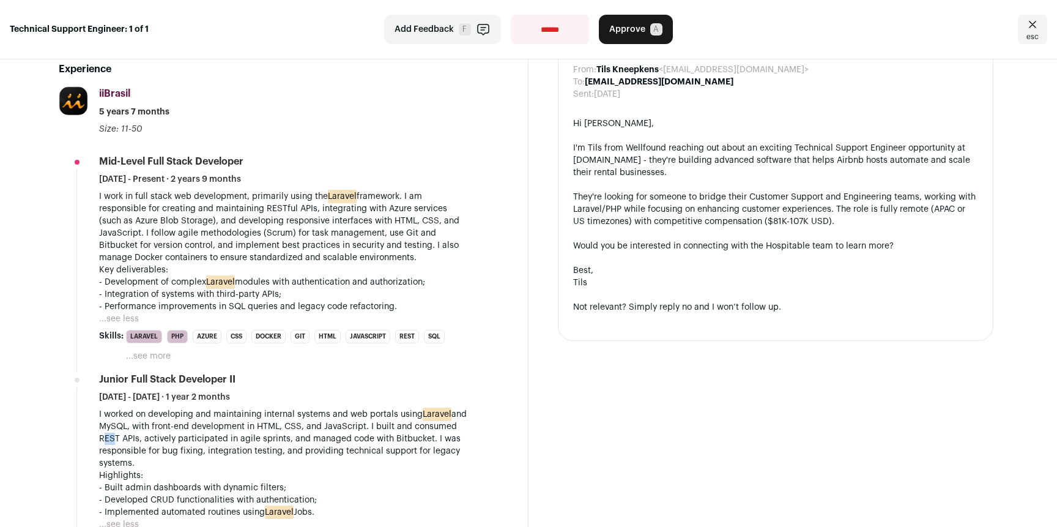
scroll to position [0, 0]
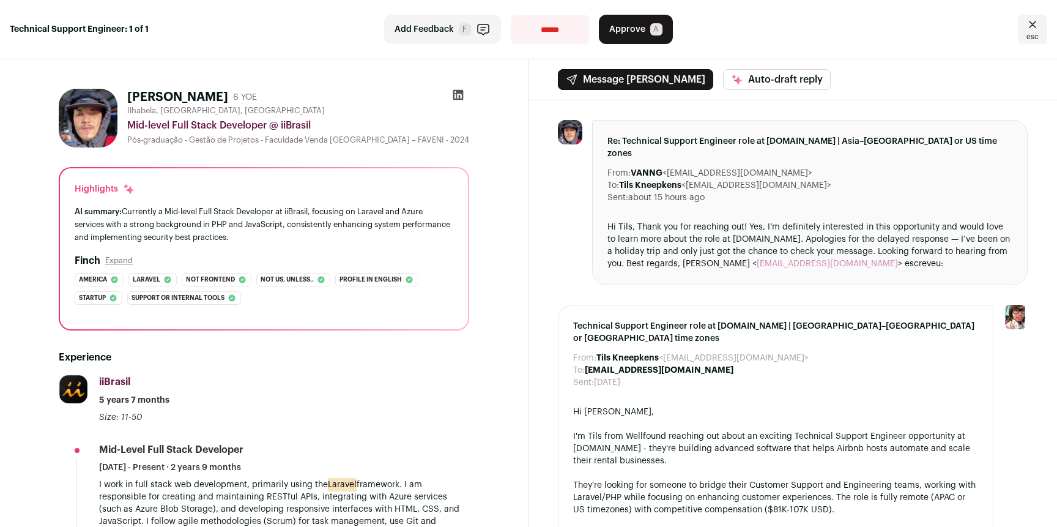
click at [455, 97] on icon at bounding box center [458, 95] width 10 height 10
drag, startPoint x: 1023, startPoint y: 24, endPoint x: 956, endPoint y: 21, distance: 66.7
click at [1029, 23] on icon "Close" at bounding box center [1032, 24] width 7 height 7
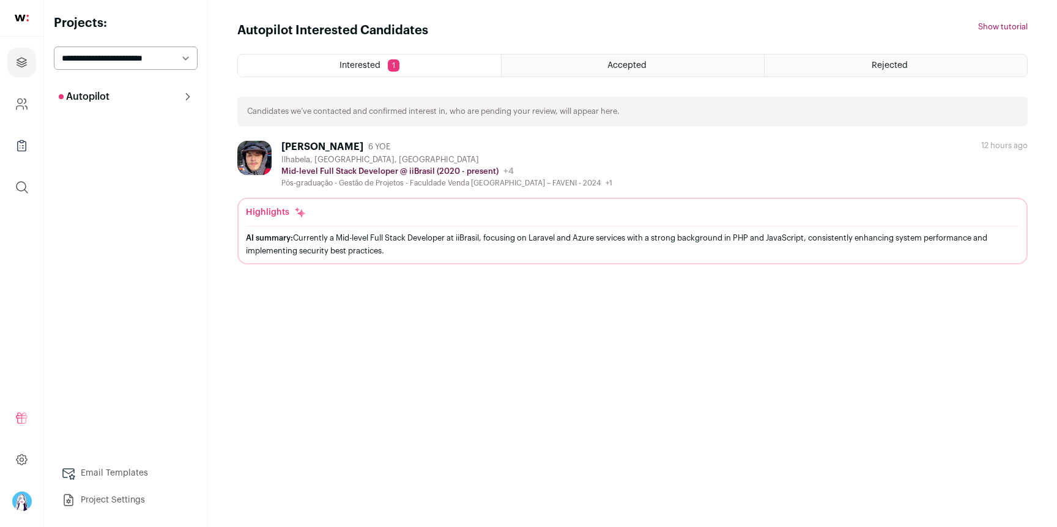
click at [561, 81] on div "Interested 1 Accepted Rejected Candidates we’ve contacted and confirmed interes…" at bounding box center [632, 159] width 791 height 210
click at [562, 69] on div "Accepted" at bounding box center [633, 65] width 263 height 22
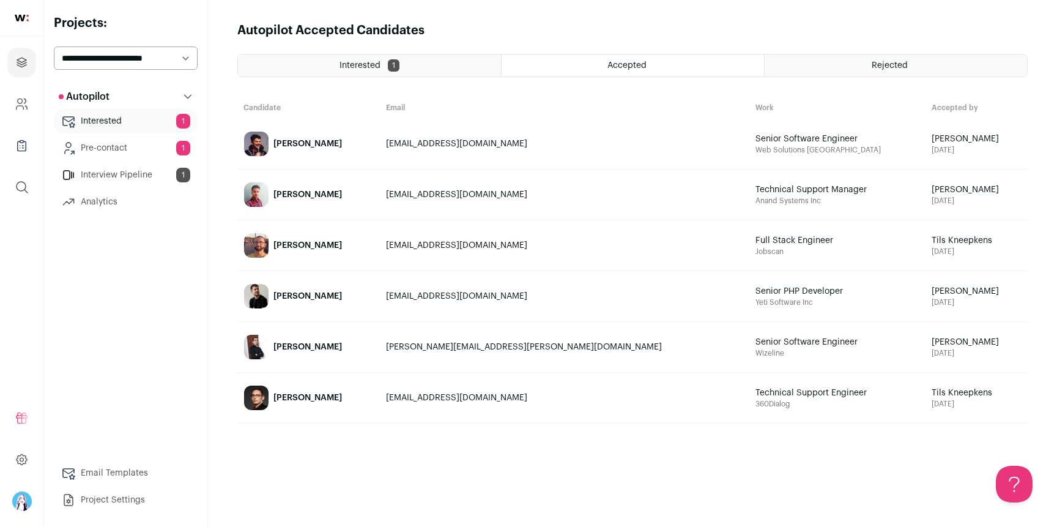
click at [861, 71] on div "Rejected" at bounding box center [896, 65] width 263 height 22
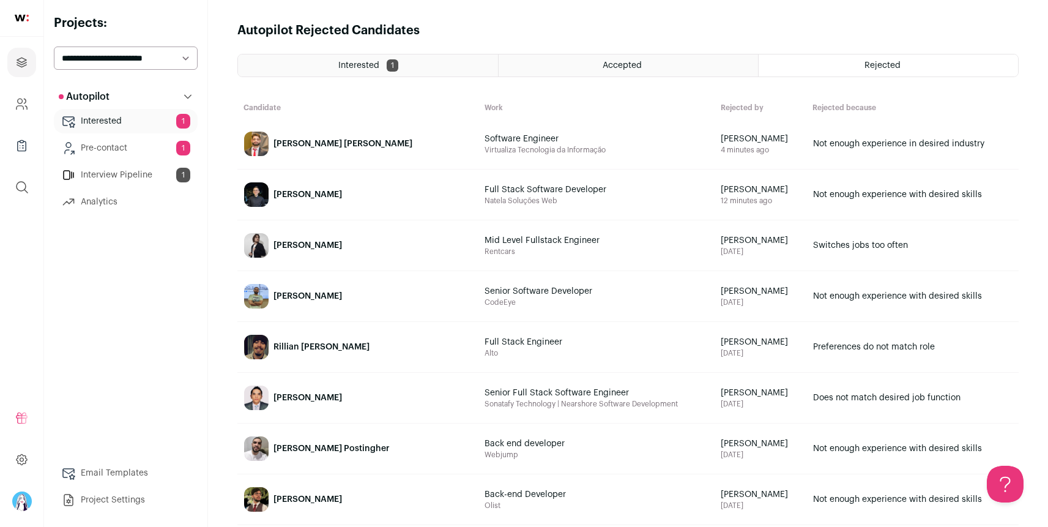
click at [683, 64] on div "Accepted" at bounding box center [628, 65] width 259 height 22
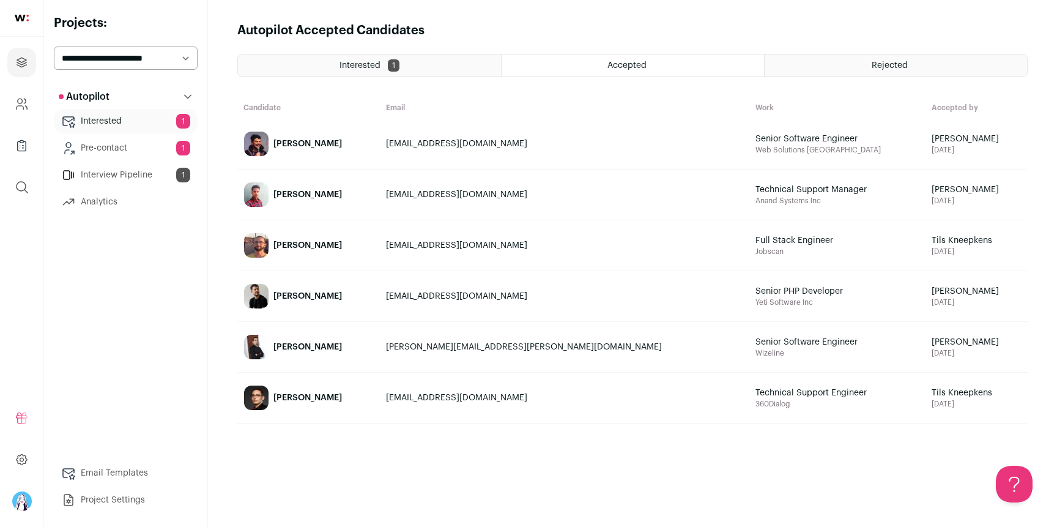
click at [606, 205] on td "arkeshrathode145@gmail.com" at bounding box center [565, 194] width 370 height 51
click at [482, 188] on div "arkeshrathode145@gmail.com" at bounding box center [564, 194] width 357 height 12
click at [291, 188] on link "Arkesh Singh" at bounding box center [308, 194] width 141 height 49
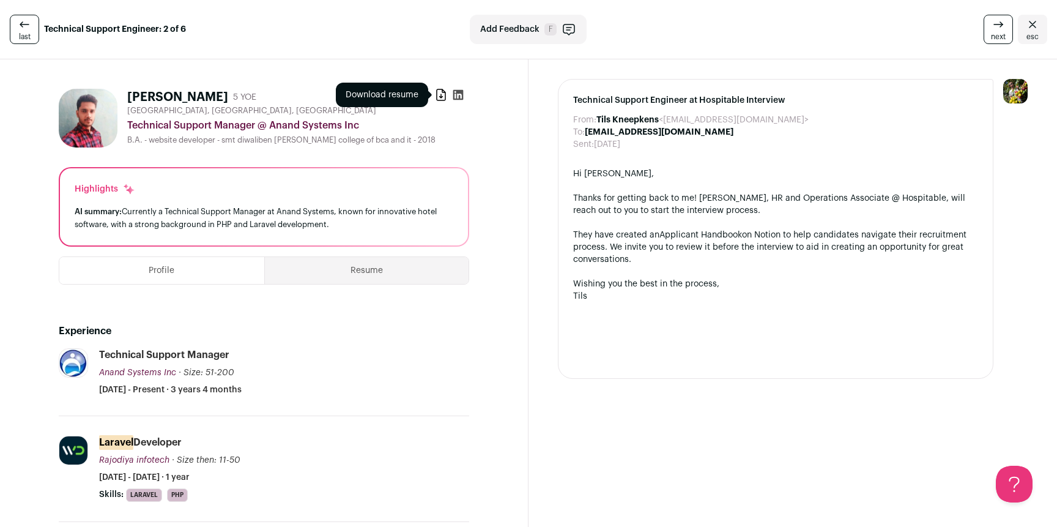
click at [435, 98] on icon at bounding box center [441, 95] width 12 height 12
click at [991, 22] on icon at bounding box center [998, 24] width 15 height 15
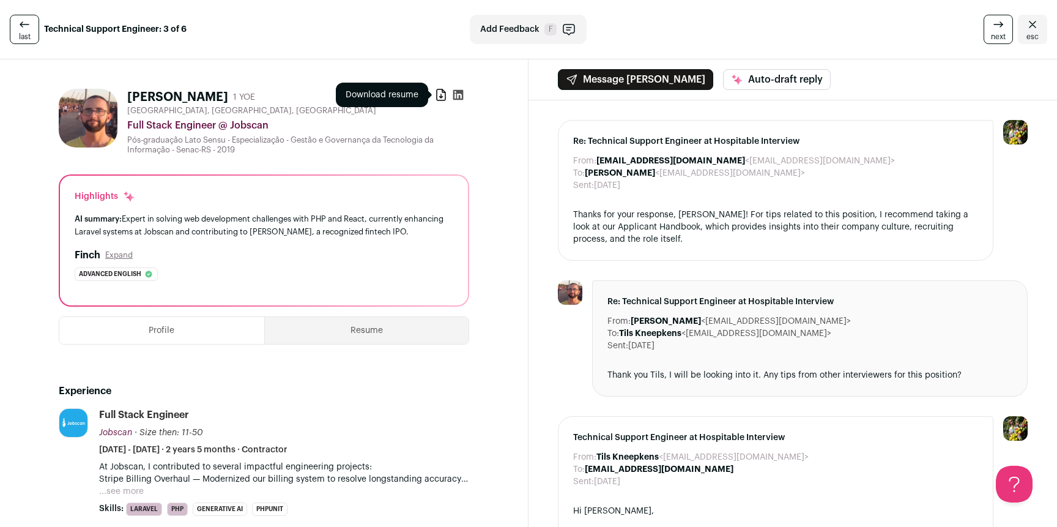
click at [439, 94] on icon at bounding box center [441, 95] width 12 height 12
click at [991, 30] on icon at bounding box center [998, 24] width 15 height 15
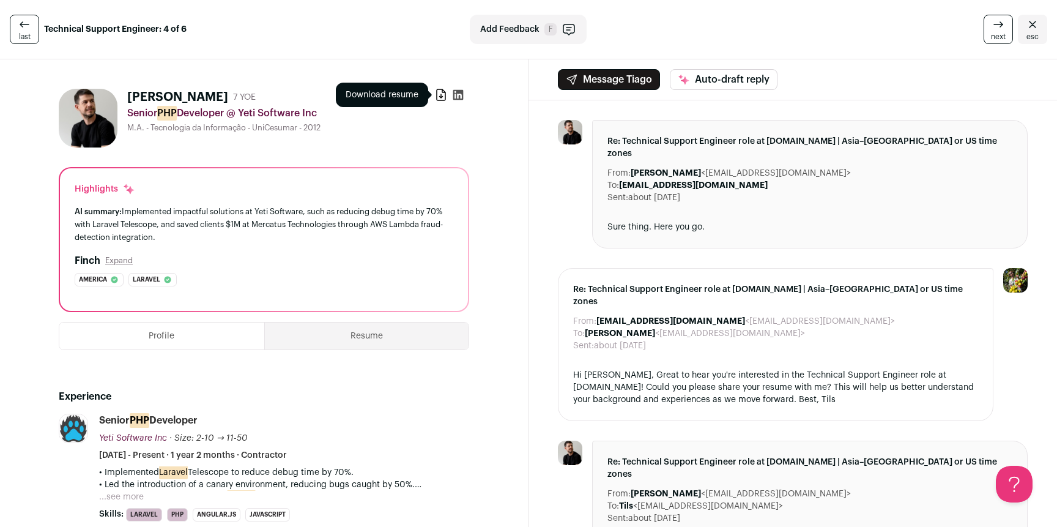
click at [438, 98] on icon at bounding box center [441, 95] width 12 height 12
click at [1029, 26] on icon "Close" at bounding box center [1032, 24] width 7 height 7
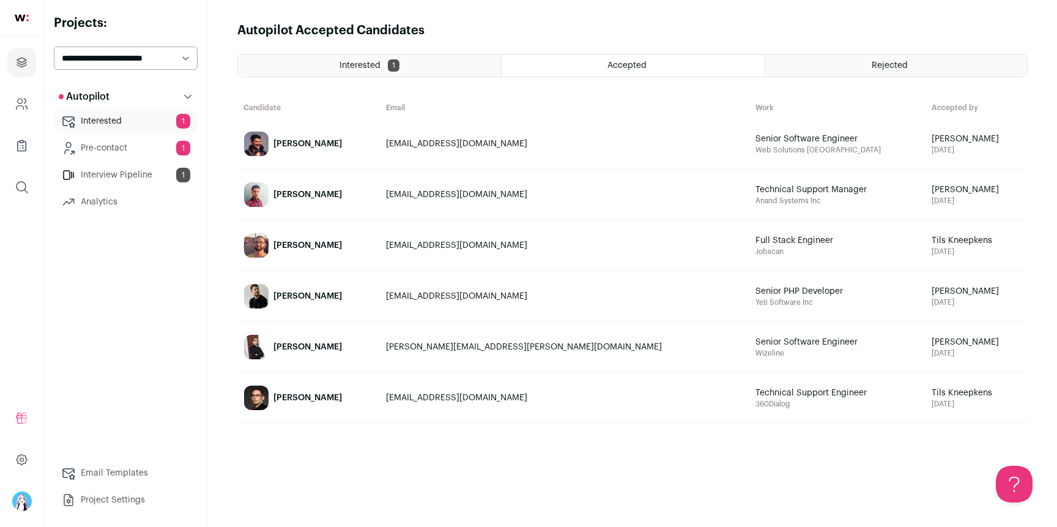
click at [308, 73] on div "Interested 1" at bounding box center [369, 65] width 263 height 22
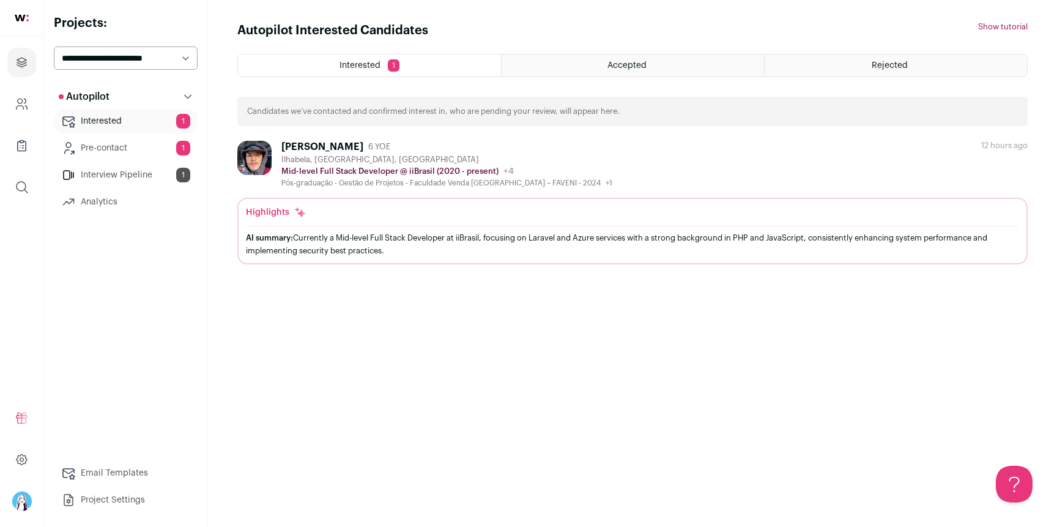
click at [477, 158] on div "Ilhabela, São Paulo, Brazil" at bounding box center [446, 160] width 331 height 10
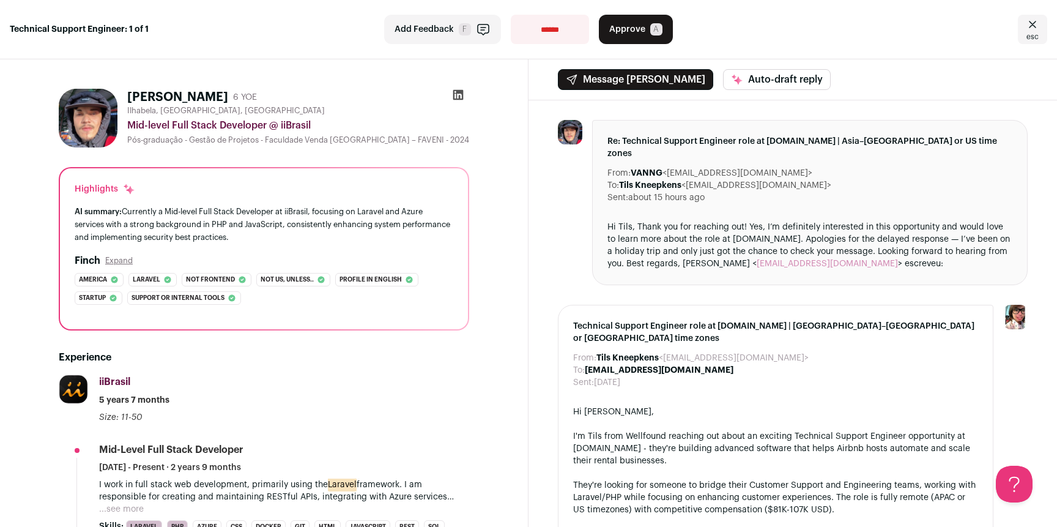
click at [552, 30] on select "**********" at bounding box center [550, 29] width 78 height 29
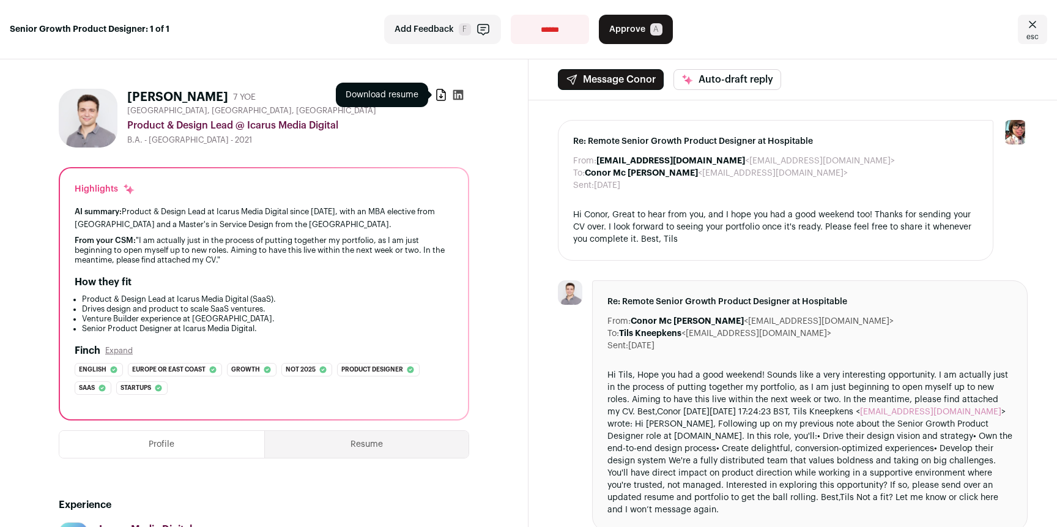
click at [435, 92] on icon at bounding box center [441, 95] width 12 height 12
click at [558, 161] on div "Re: Remote Senior Growth Product Designer at Hospitable From: hospitable@wellfo…" at bounding box center [776, 190] width 436 height 141
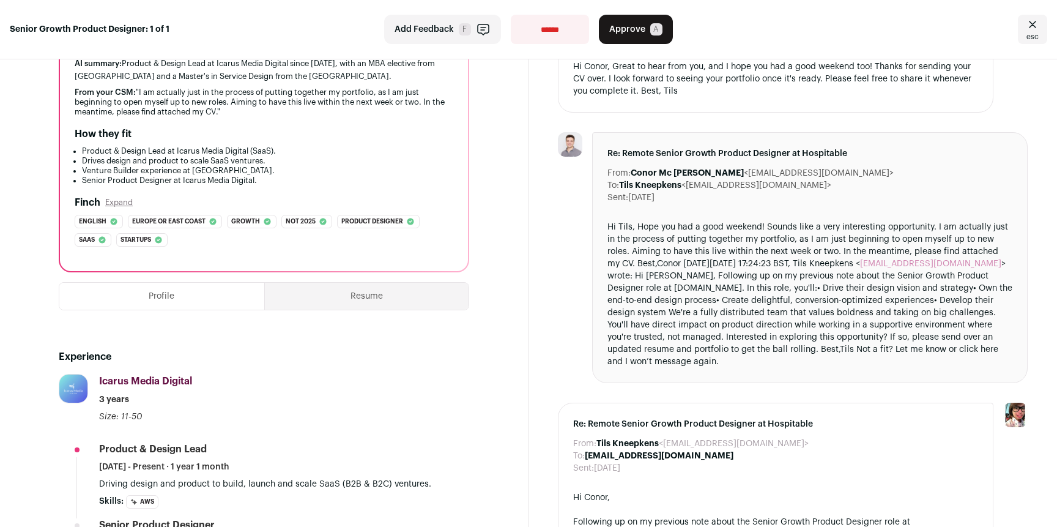
scroll to position [408, 0]
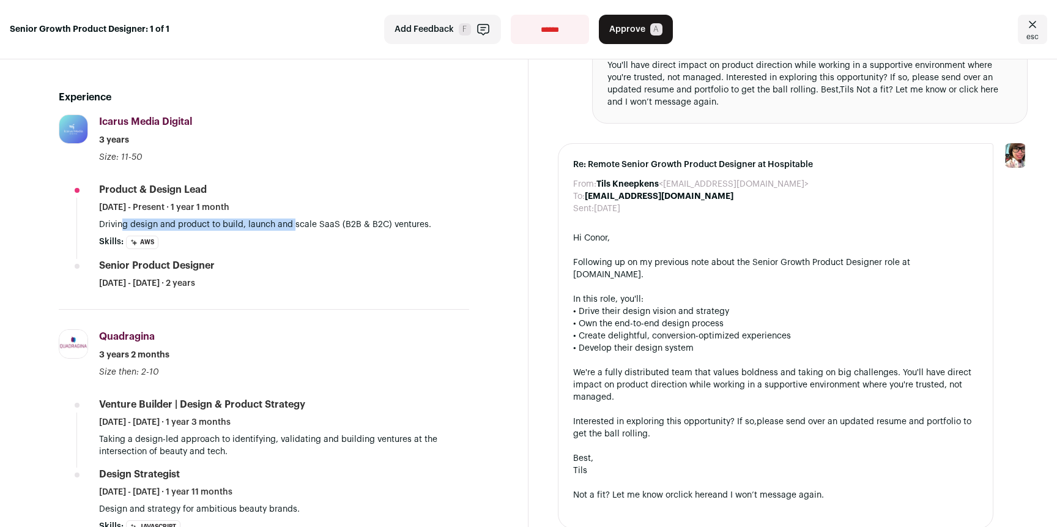
drag, startPoint x: 124, startPoint y: 223, endPoint x: 298, endPoint y: 225, distance: 173.8
click at [295, 225] on p "Driving design and product to build, launch and scale SaaS (B2B & B2C) ventures." at bounding box center [284, 224] width 370 height 12
click at [283, 222] on p "Driving design and product to build, launch and scale SaaS (B2B & B2C) ventures." at bounding box center [284, 224] width 370 height 12
click at [275, 222] on p "Driving design and product to build, launch and scale SaaS (B2B & B2C) ventures." at bounding box center [284, 224] width 370 height 12
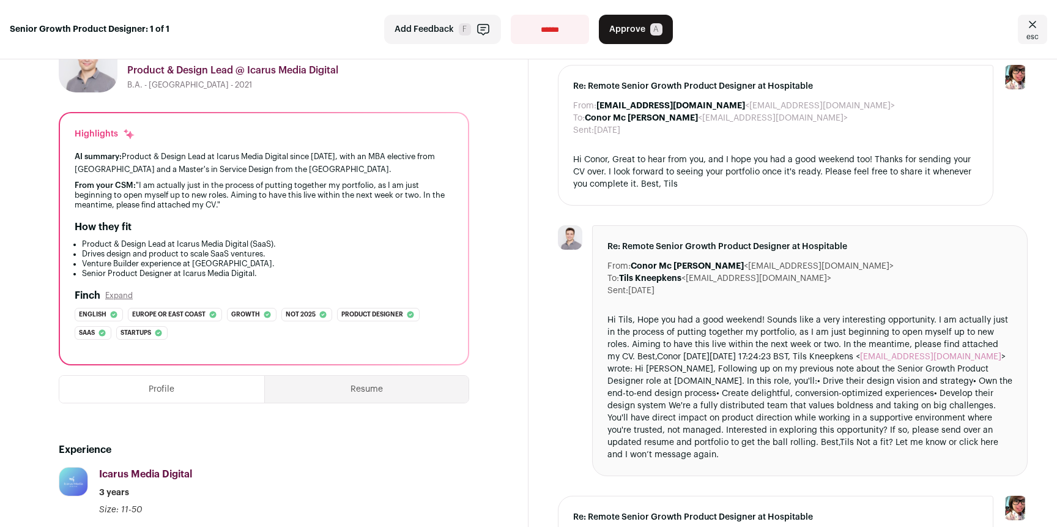
scroll to position [45, 0]
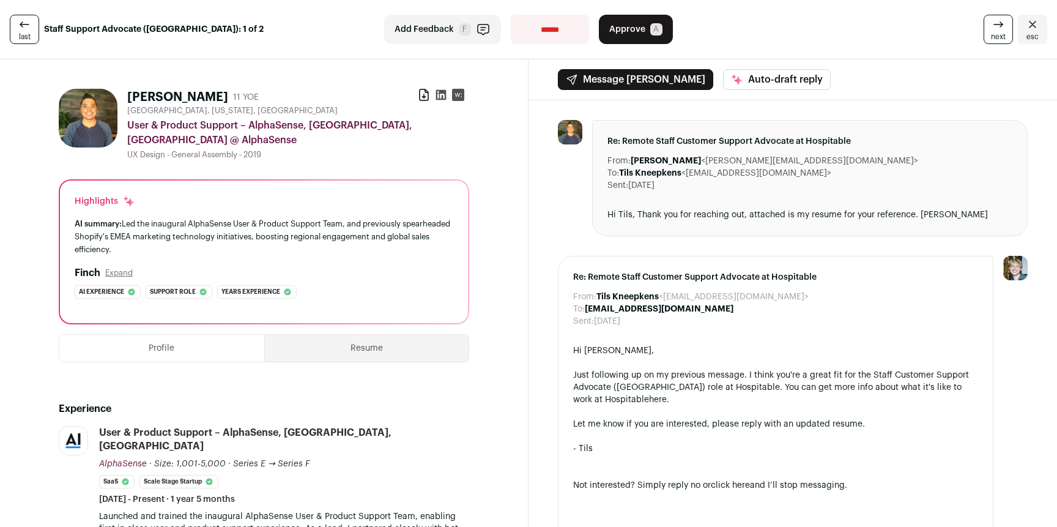
scroll to position [255, 0]
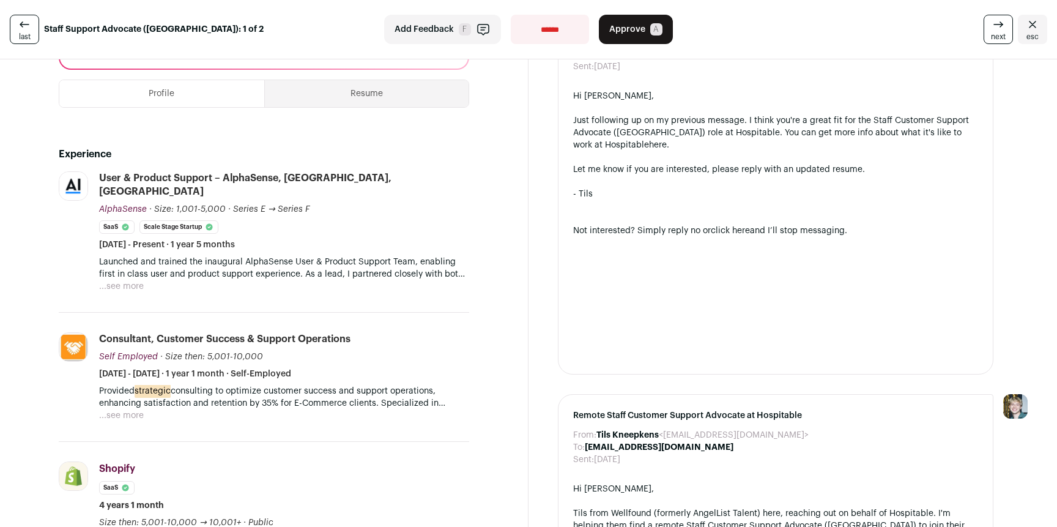
click at [115, 280] on button "...see more" at bounding box center [121, 286] width 45 height 12
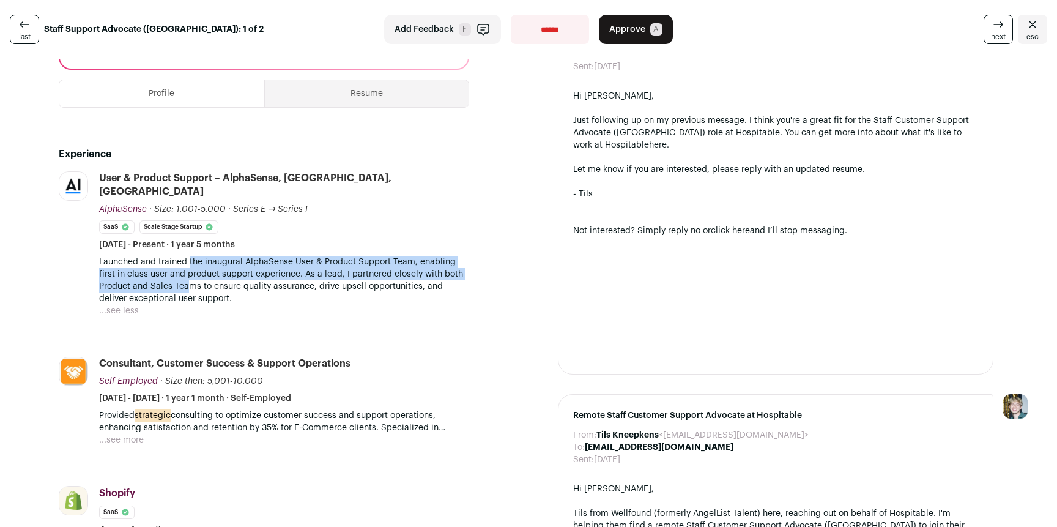
drag, startPoint x: 188, startPoint y: 237, endPoint x: 190, endPoint y: 268, distance: 31.3
click at [190, 268] on p "Launched and trained the inaugural AlphaSense User & Product Support Team, enab…" at bounding box center [284, 280] width 370 height 49
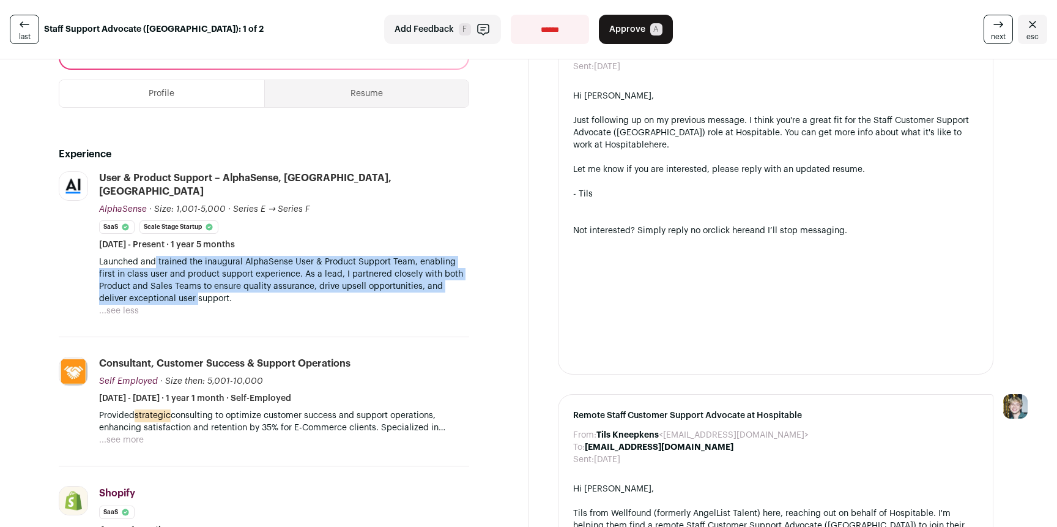
drag, startPoint x: 197, startPoint y: 277, endPoint x: 156, endPoint y: 239, distance: 55.9
click at [156, 256] on p "Launched and trained the inaugural AlphaSense User & Product Support Team, enab…" at bounding box center [284, 280] width 370 height 49
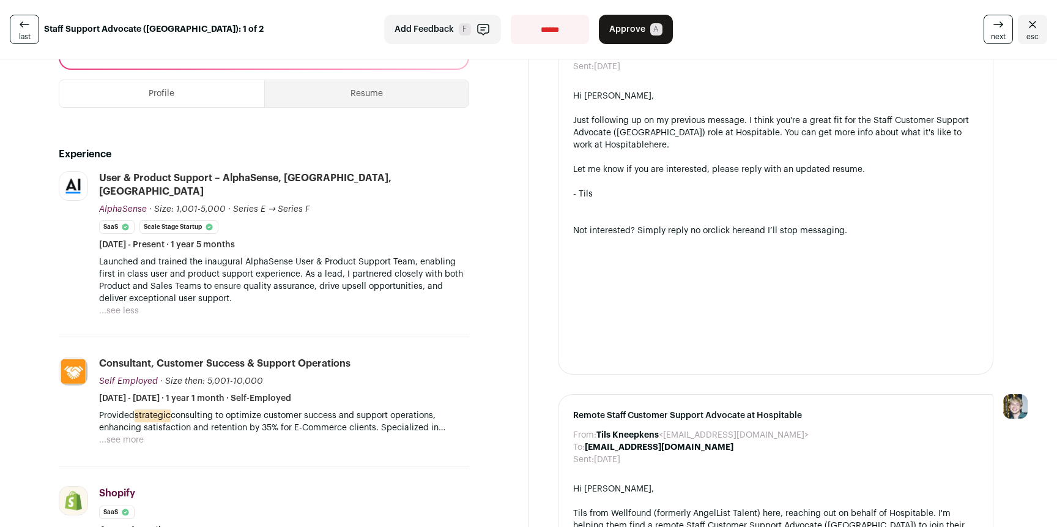
click at [155, 256] on p "Launched and trained the inaugural AlphaSense User & Product Support Team, enab…" at bounding box center [284, 280] width 370 height 49
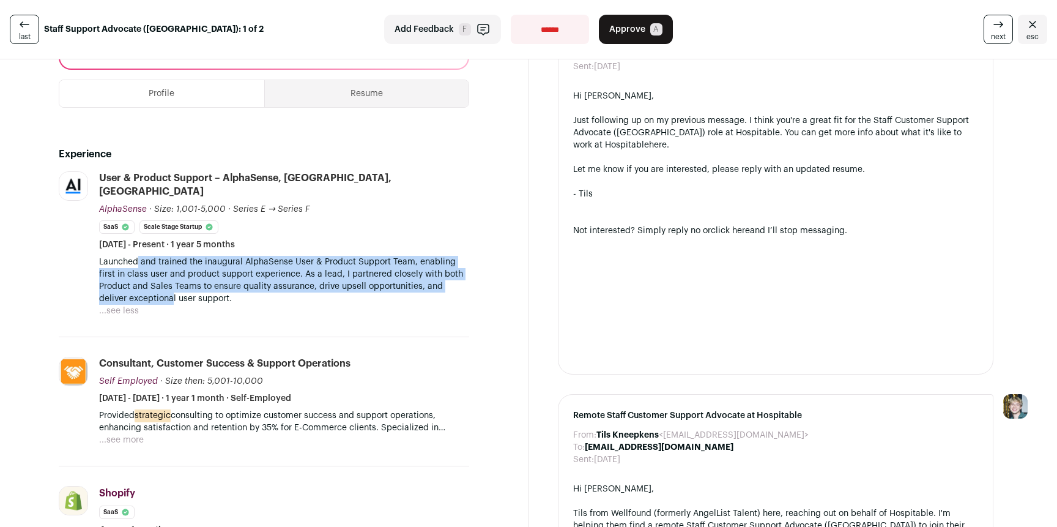
drag, startPoint x: 136, startPoint y: 240, endPoint x: 172, endPoint y: 267, distance: 44.9
click at [172, 267] on p "Launched and trained the inaugural AlphaSense User & Product Support Team, enab…" at bounding box center [284, 280] width 370 height 49
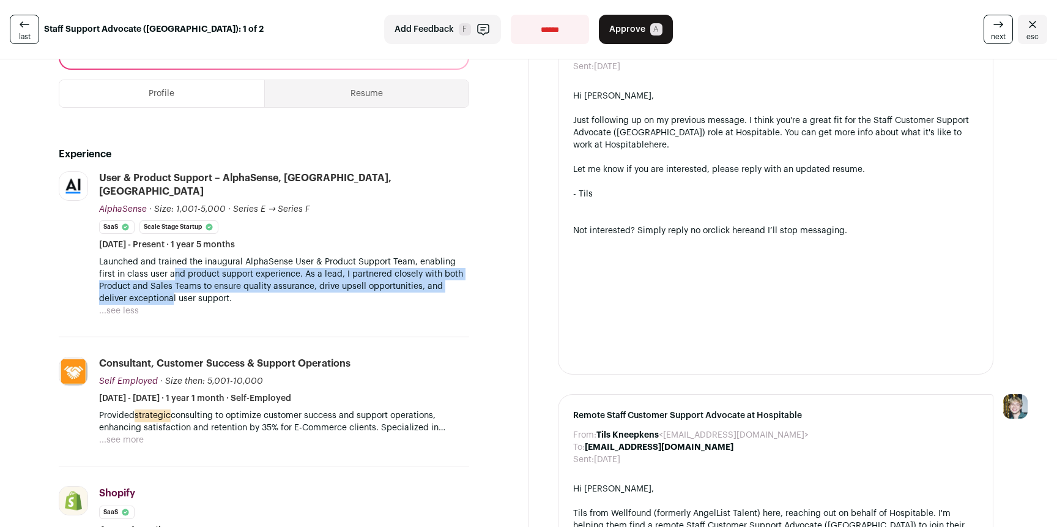
drag, startPoint x: 172, startPoint y: 267, endPoint x: 172, endPoint y: 248, distance: 19.6
click at [172, 256] on p "Launched and trained the inaugural AlphaSense User & Product Support Team, enab…" at bounding box center [284, 280] width 370 height 49
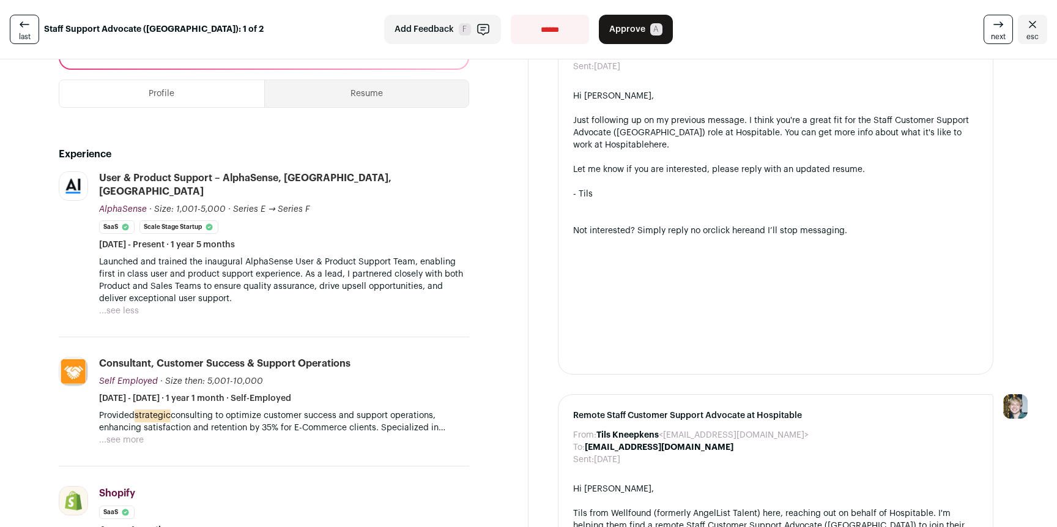
click at [172, 256] on p "Launched and trained the inaugural AlphaSense User & Product Support Team, enab…" at bounding box center [284, 280] width 370 height 49
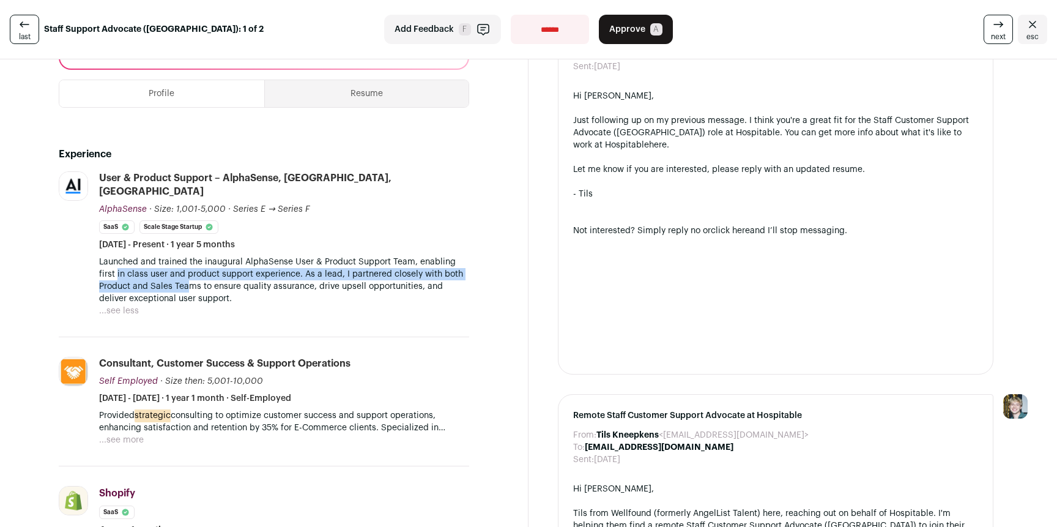
drag, startPoint x: 129, startPoint y: 249, endPoint x: 198, endPoint y: 269, distance: 72.5
click at [195, 267] on p "Launched and trained the inaugural AlphaSense User & Product Support Team, enab…" at bounding box center [284, 280] width 370 height 49
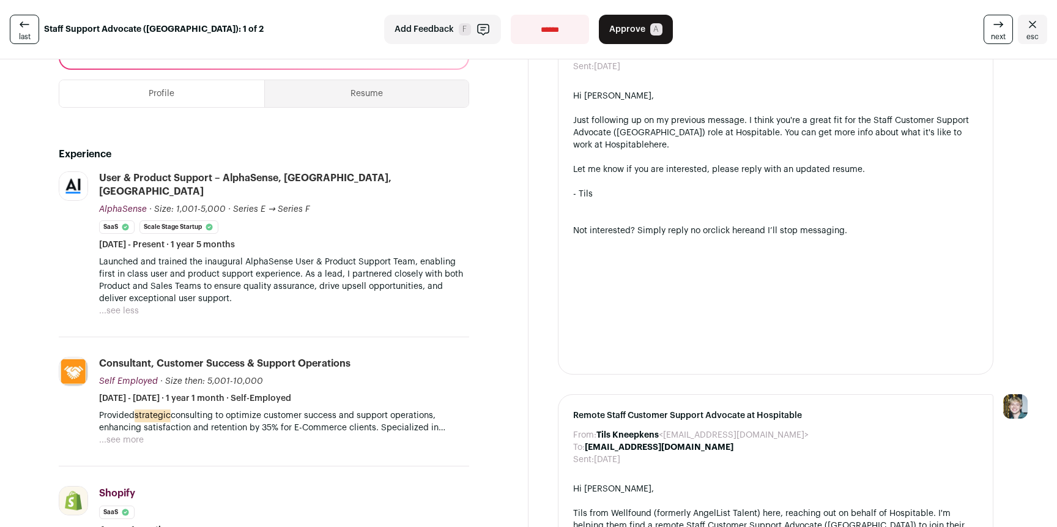
click at [199, 268] on p "Launched and trained the inaugural AlphaSense User & Product Support Team, enab…" at bounding box center [284, 280] width 370 height 49
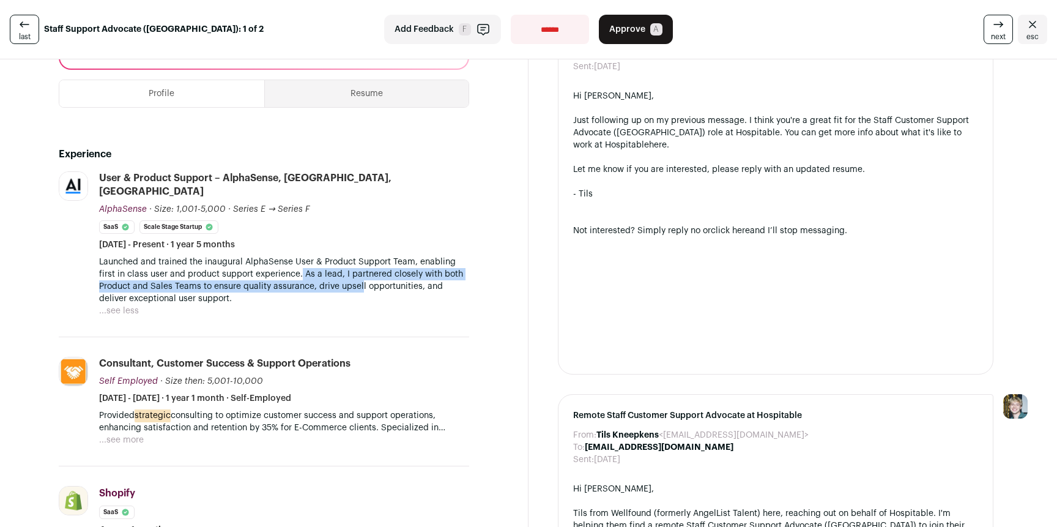
drag, startPoint x: 302, startPoint y: 252, endPoint x: 361, endPoint y: 263, distance: 60.4
click at [361, 263] on p "Launched and trained the inaugural AlphaSense User & Product Support Team, enab…" at bounding box center [284, 280] width 370 height 49
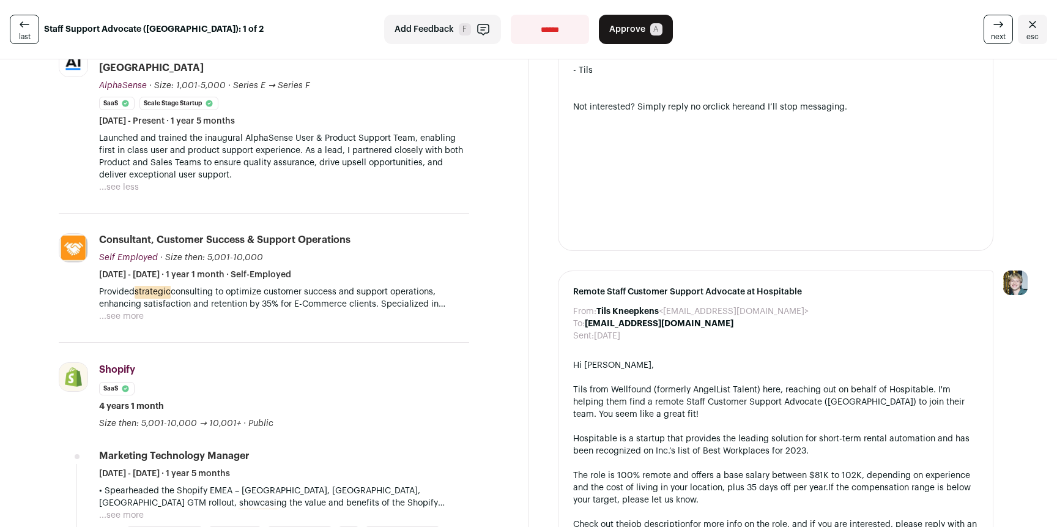
scroll to position [404, 0]
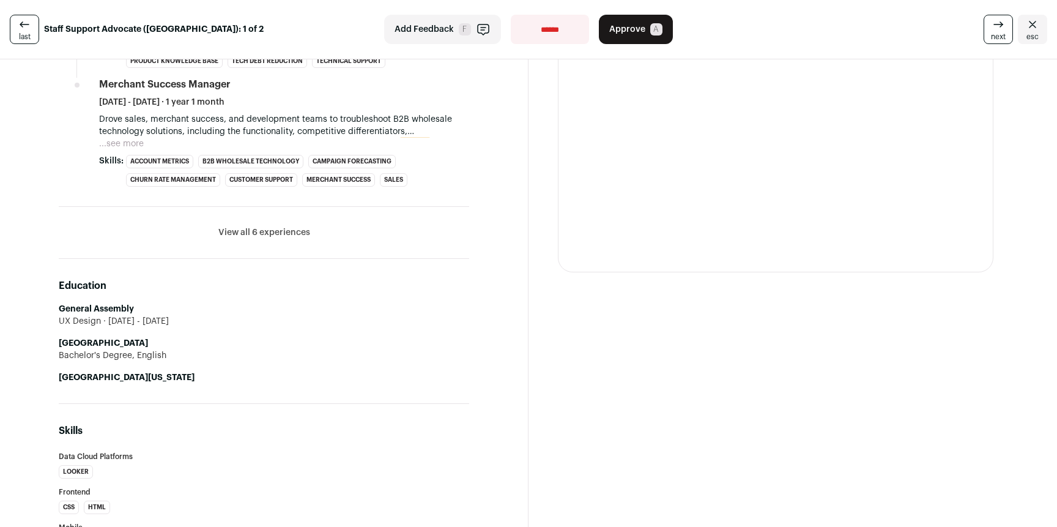
click at [244, 226] on button "View all 6 experiences" at bounding box center [264, 232] width 92 height 12
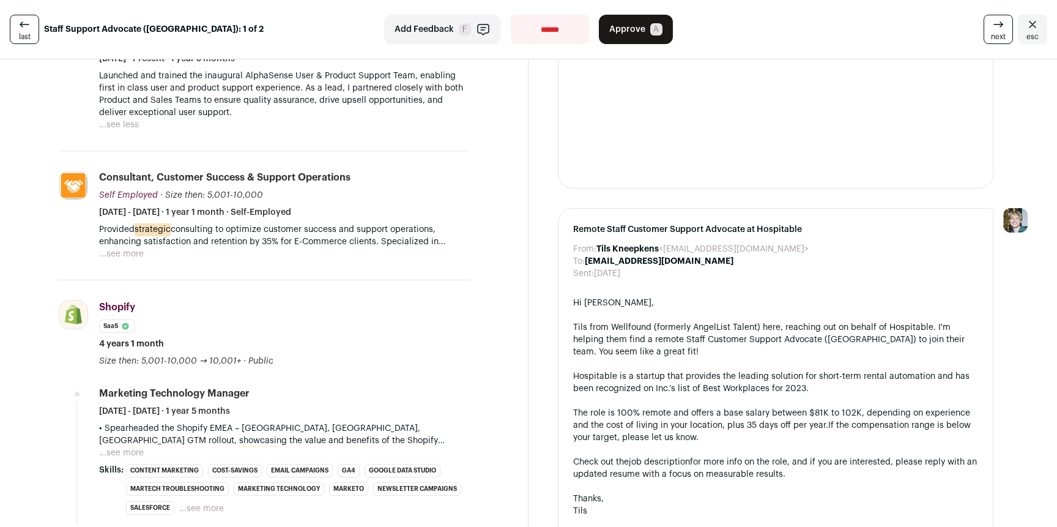
scroll to position [0, 0]
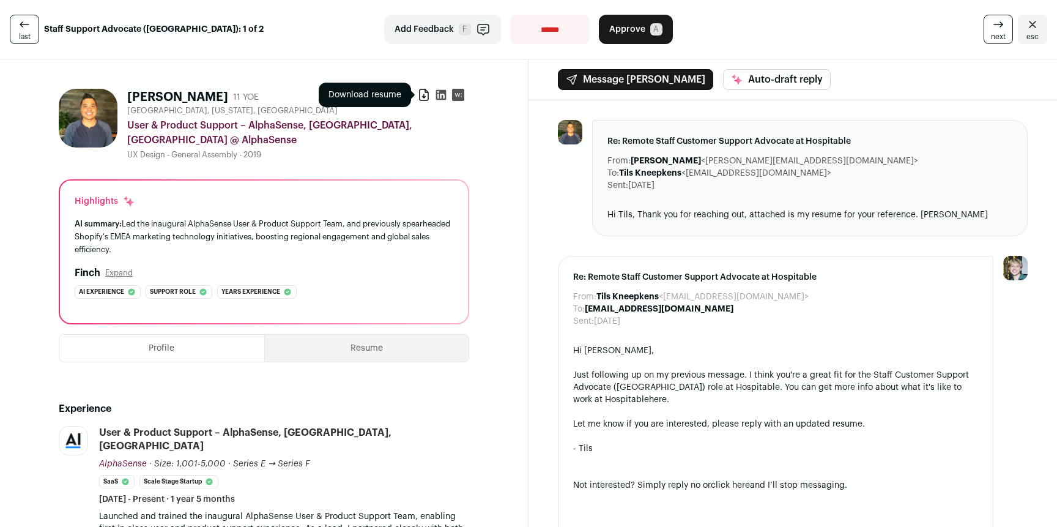
click at [418, 100] on icon at bounding box center [424, 95] width 12 height 12
click at [552, 32] on select "**********" at bounding box center [550, 29] width 78 height 29
select select "**********"
click at [511, 15] on select "**********" at bounding box center [550, 29] width 78 height 29
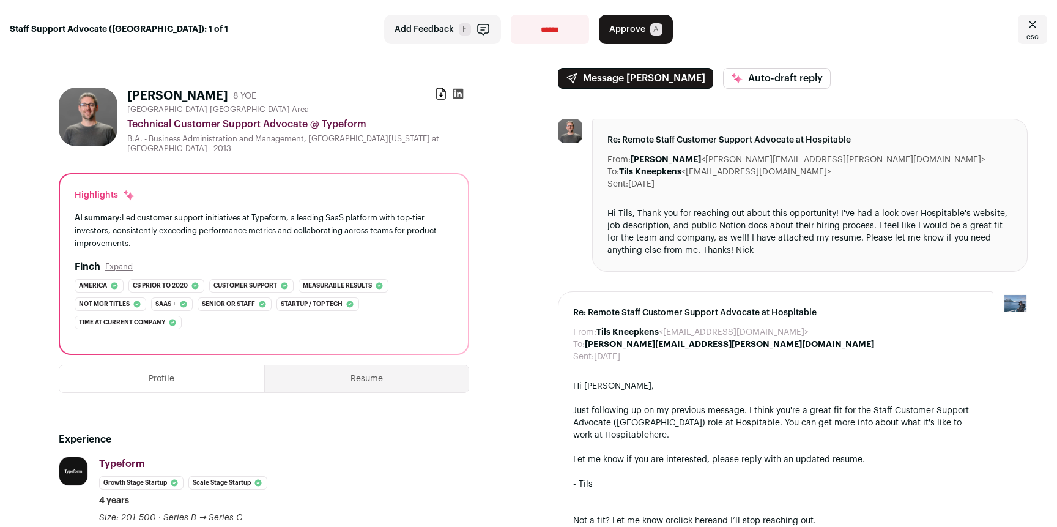
scroll to position [2, 0]
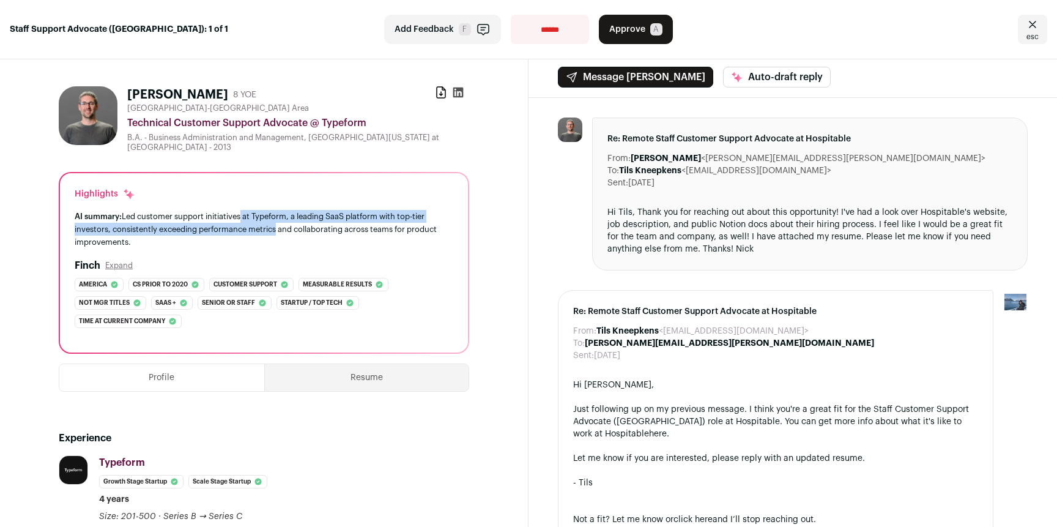
drag, startPoint x: 274, startPoint y: 229, endPoint x: 239, endPoint y: 214, distance: 38.9
click at [240, 213] on div "AI summary: Led customer support initiatives at Typeform, a leading SaaS platfo…" at bounding box center [264, 229] width 379 height 39
drag, startPoint x: 227, startPoint y: 214, endPoint x: 304, endPoint y: 227, distance: 78.3
click at [294, 226] on div "AI summary: Led customer support initiatives at Typeform, a leading SaaS platfo…" at bounding box center [264, 229] width 379 height 39
click at [279, 210] on div "AI summary: Led customer support initiatives at Typeform, a leading SaaS platfo…" at bounding box center [264, 229] width 379 height 39
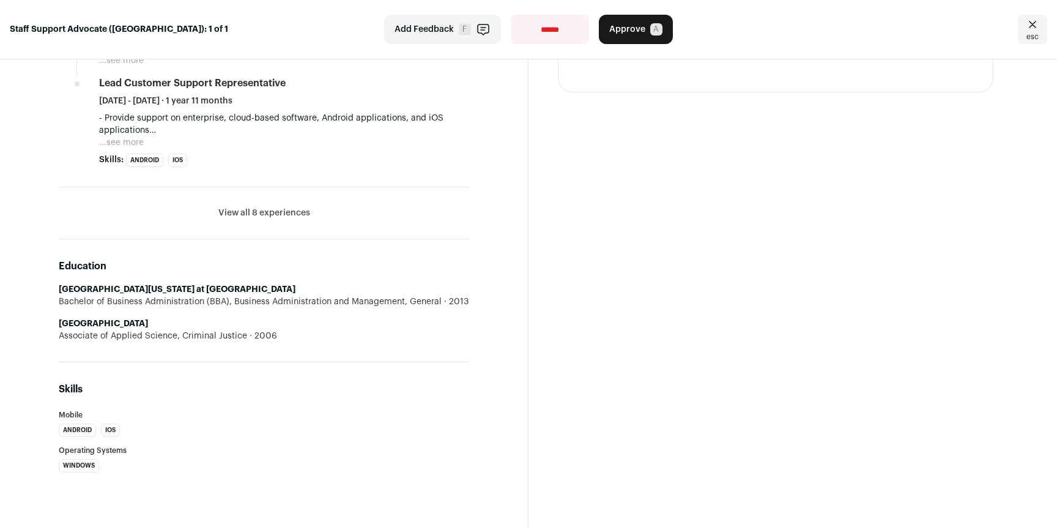
scroll to position [1227, 0]
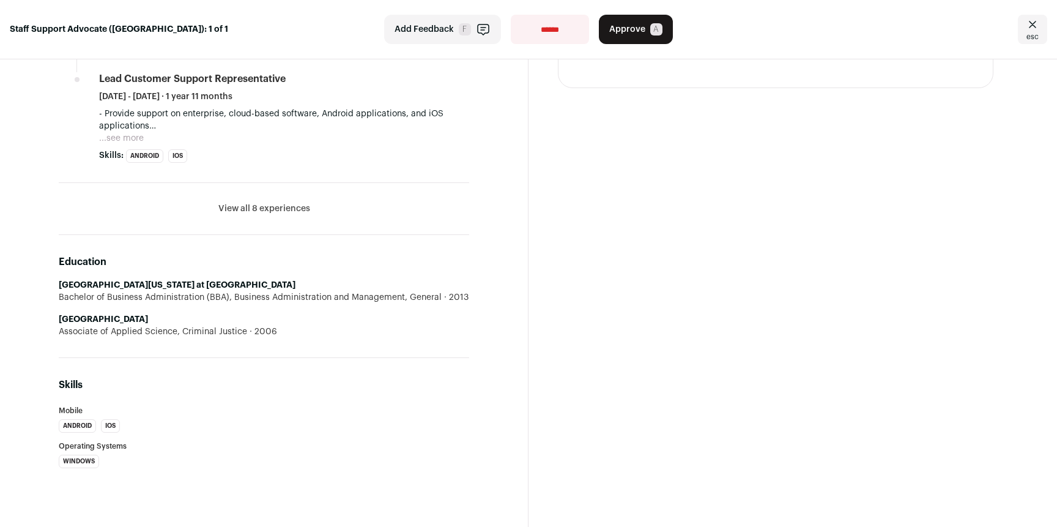
click at [305, 206] on li "View all 8 experiences View less" at bounding box center [264, 209] width 411 height 52
click at [217, 201] on li "View all 8 experiences View less" at bounding box center [264, 209] width 411 height 52
click at [256, 205] on button "View all 8 experiences" at bounding box center [264, 209] width 92 height 12
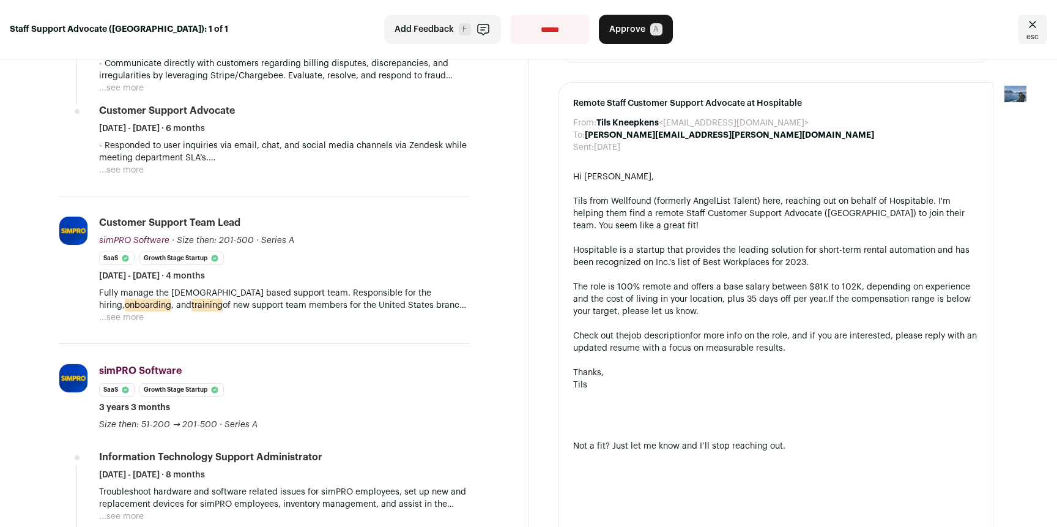
scroll to position [0, 0]
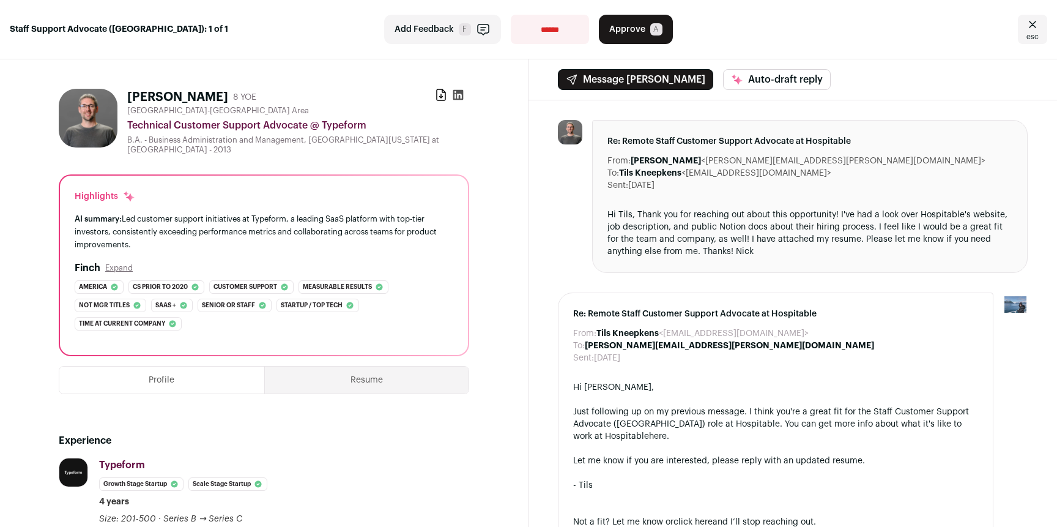
click at [463, 97] on div "Download resume" at bounding box center [452, 97] width 34 height 17
click at [455, 97] on icon at bounding box center [458, 95] width 10 height 10
click at [435, 95] on icon at bounding box center [441, 95] width 12 height 12
click at [460, 96] on div "Download resume" at bounding box center [452, 97] width 34 height 17
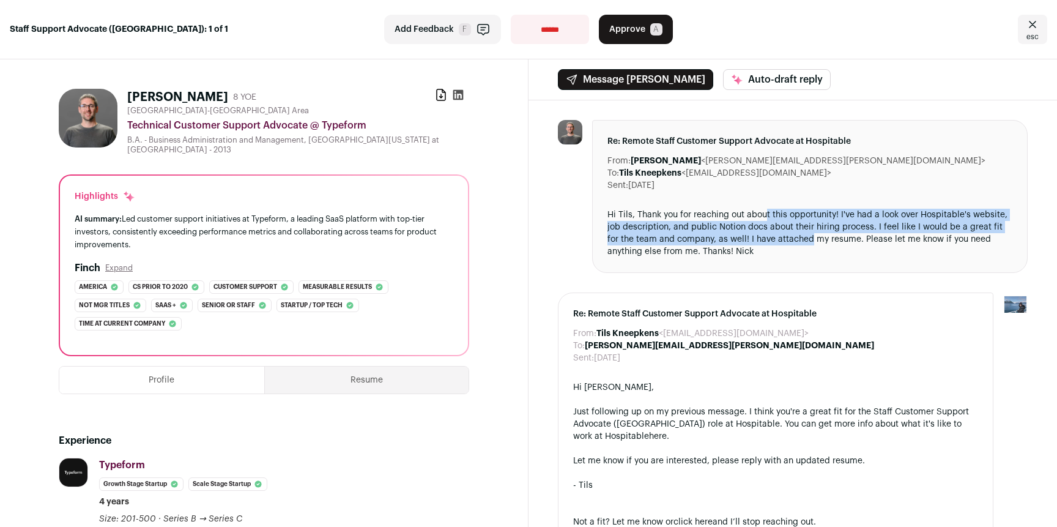
drag, startPoint x: 805, startPoint y: 235, endPoint x: 763, endPoint y: 216, distance: 45.7
click at [763, 216] on div "Hi Tils, Thank you for reaching out about this opportunity! I've had a look ove…" at bounding box center [810, 233] width 405 height 49
drag, startPoint x: 723, startPoint y: 215, endPoint x: 709, endPoint y: 250, distance: 37.3
click at [712, 245] on div "Hi Tils, Thank you for reaching out about this opportunity! I've had a look ove…" at bounding box center [810, 233] width 405 height 49
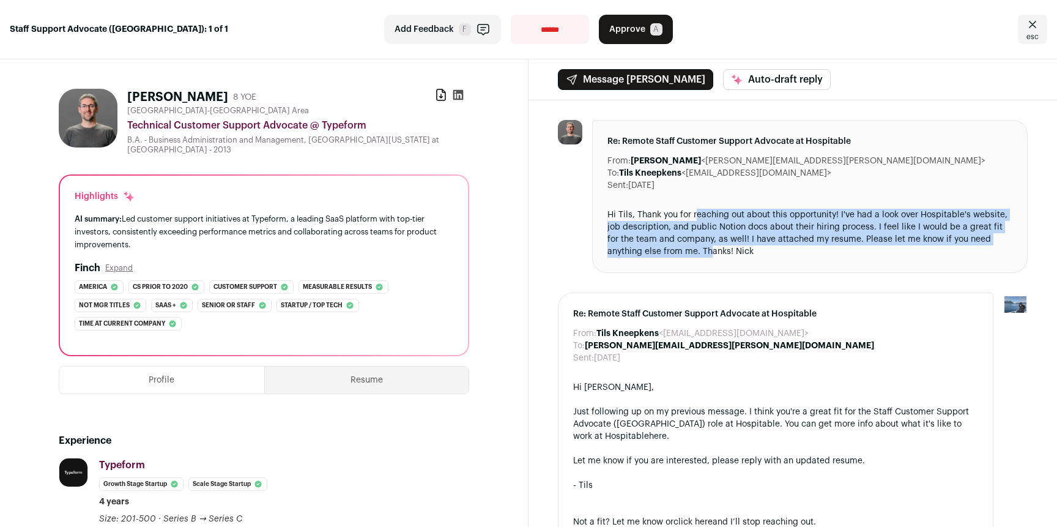
drag, startPoint x: 709, startPoint y: 250, endPoint x: 690, endPoint y: 217, distance: 37.8
click at [690, 217] on div "Hi Tils, Thank you for reaching out about this opportunity! I've had a look ove…" at bounding box center [810, 233] width 405 height 49
click at [693, 222] on div "Hi Tils, Thank you for reaching out about this opportunity! I've had a look ove…" at bounding box center [810, 233] width 405 height 49
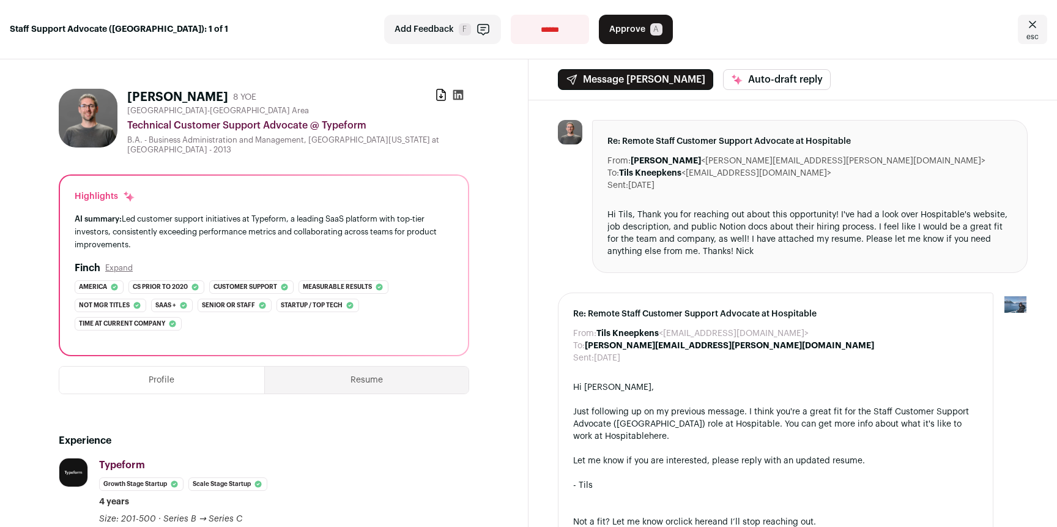
click at [456, 97] on icon at bounding box center [458, 95] width 12 height 12
click at [639, 35] on button "Approve A" at bounding box center [636, 29] width 74 height 29
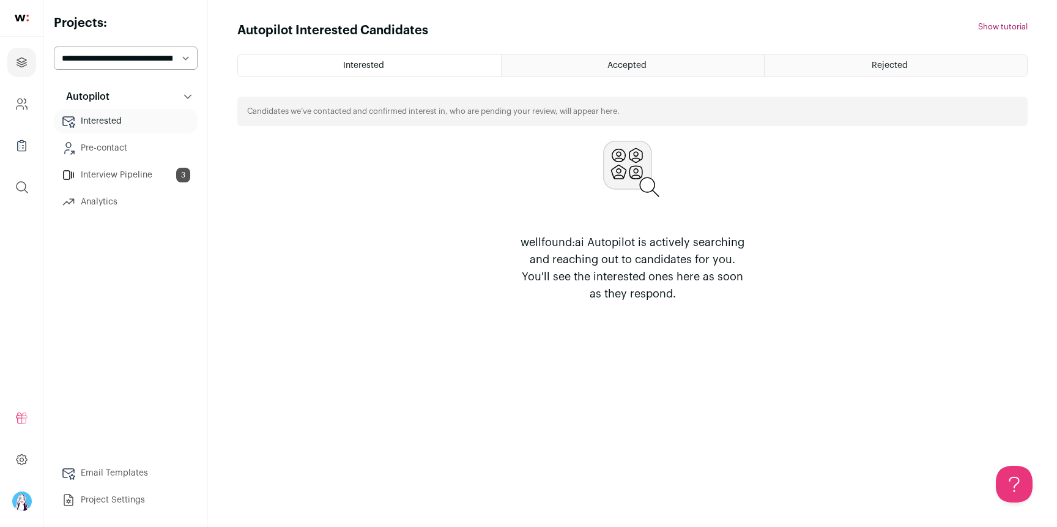
click at [150, 53] on select "**********" at bounding box center [126, 58] width 144 height 23
select select "*****"
click at [54, 47] on select "**********" at bounding box center [126, 58] width 144 height 23
click at [155, 64] on select "**********" at bounding box center [126, 58] width 144 height 23
select select "*****"
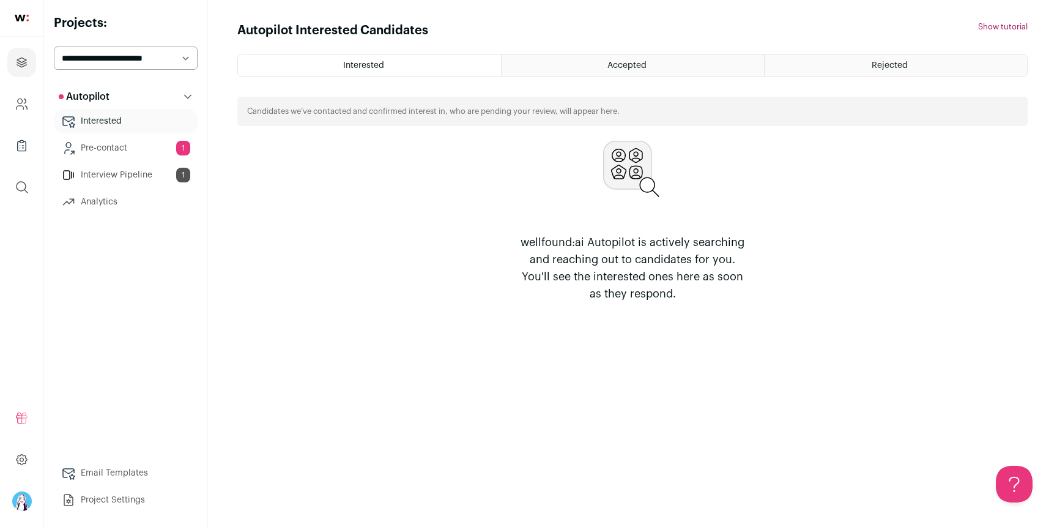
click at [54, 47] on select "**********" at bounding box center [126, 58] width 144 height 23
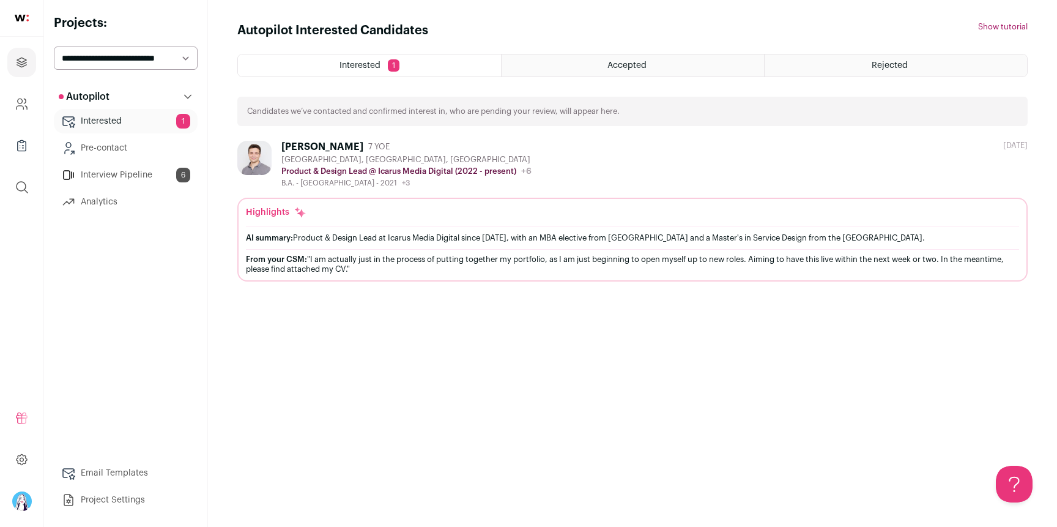
click at [98, 182] on link "Interview Pipeline 6" at bounding box center [126, 175] width 144 height 24
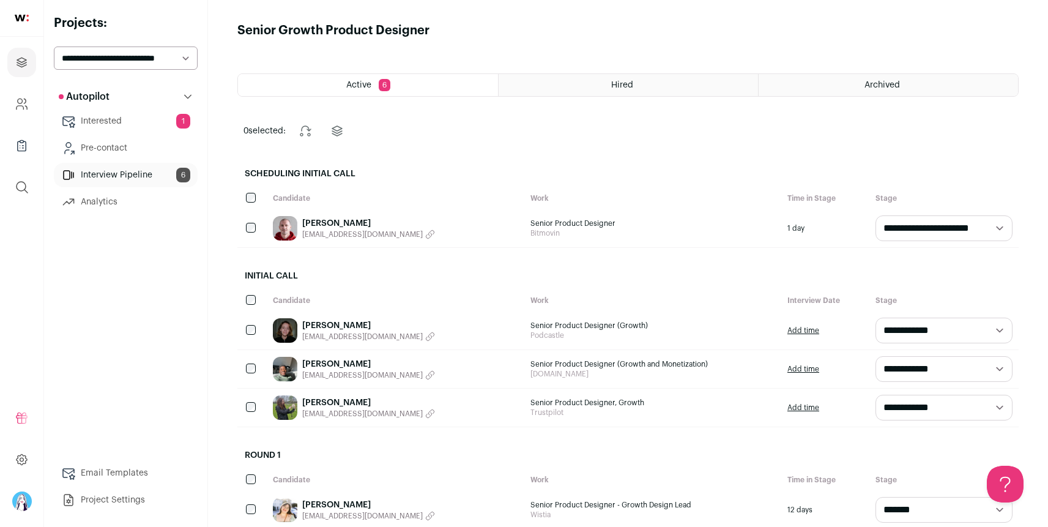
click at [136, 81] on div "**********" at bounding box center [126, 263] width 144 height 497
click at [138, 67] on select "**********" at bounding box center [126, 58] width 144 height 23
select select "*****"
click at [54, 47] on select "**********" at bounding box center [126, 58] width 144 height 23
